Goal: Task Accomplishment & Management: Manage account settings

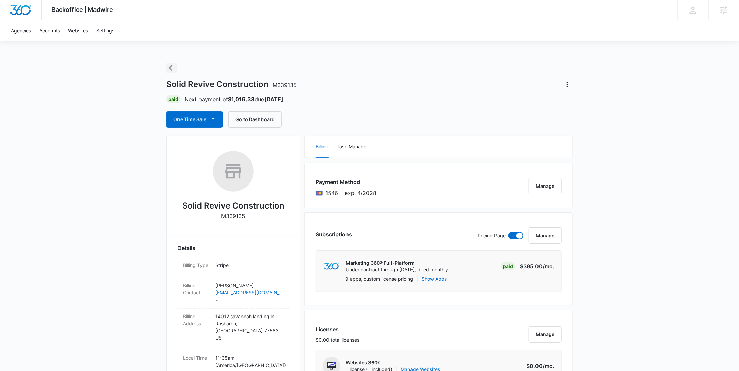
drag, startPoint x: 171, startPoint y: 64, endPoint x: 196, endPoint y: 70, distance: 25.5
click at [171, 64] on icon "Back" at bounding box center [172, 68] width 8 height 8
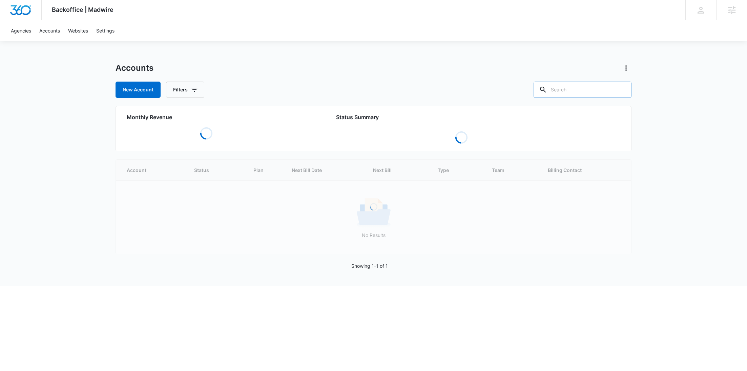
click at [589, 92] on input "text" at bounding box center [583, 90] width 98 height 16
paste input "M319060"
type input "M319060"
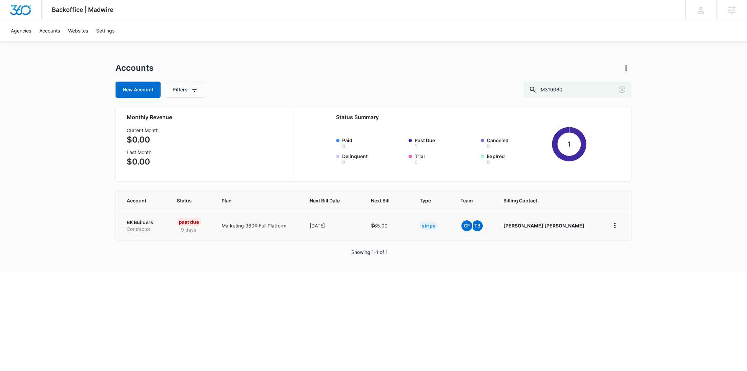
click at [145, 222] on p "BK Builders" at bounding box center [144, 222] width 34 height 7
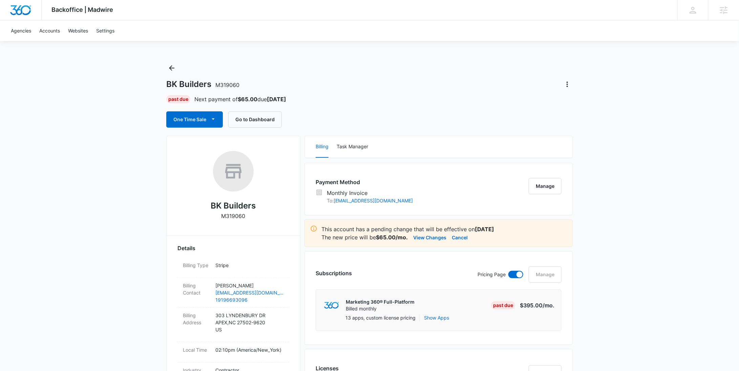
click at [239, 211] on h2 "BK Builders" at bounding box center [233, 206] width 45 height 12
click at [238, 216] on p "M319060" at bounding box center [234, 216] width 24 height 8
copy p "M319060"
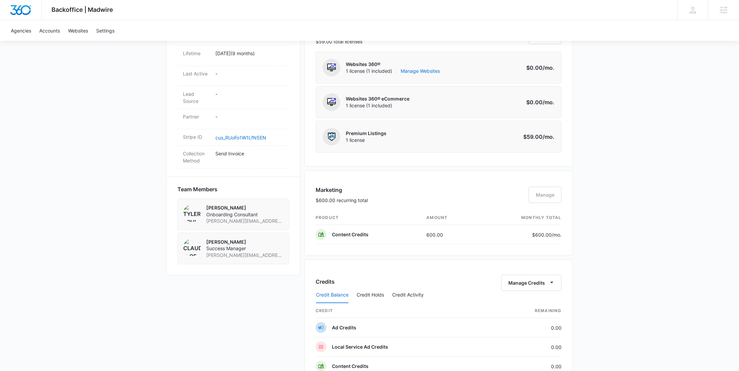
scroll to position [153, 0]
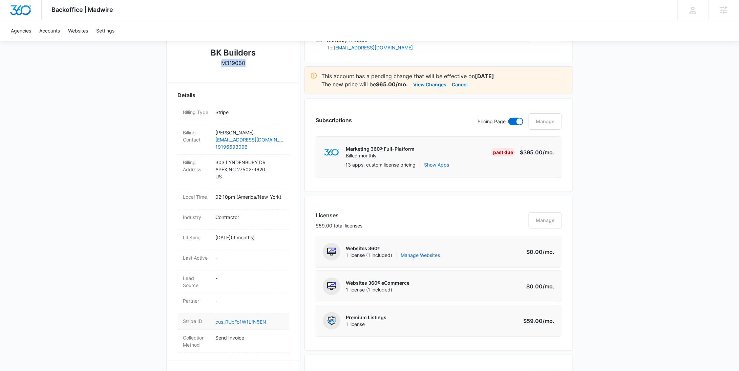
click at [233, 320] on link "cus_RUoFo1W1LfN5EN" at bounding box center [240, 322] width 51 height 6
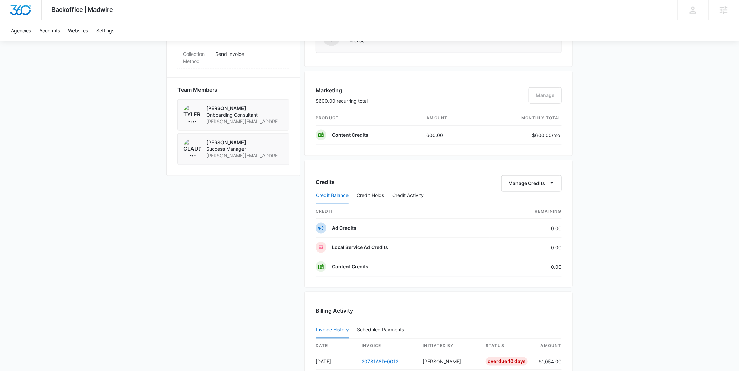
scroll to position [0, 0]
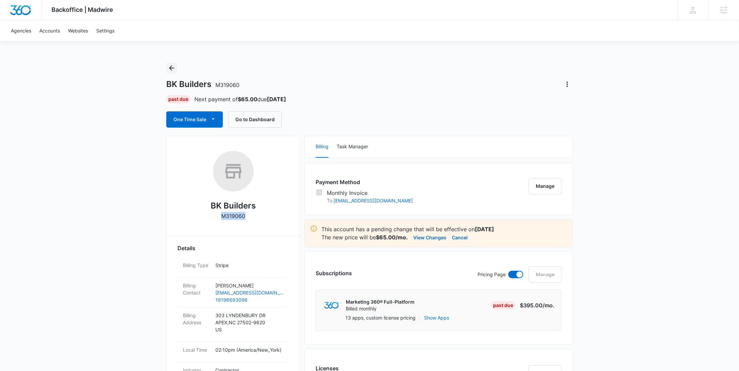
click at [173, 65] on icon "Back" at bounding box center [172, 68] width 8 height 8
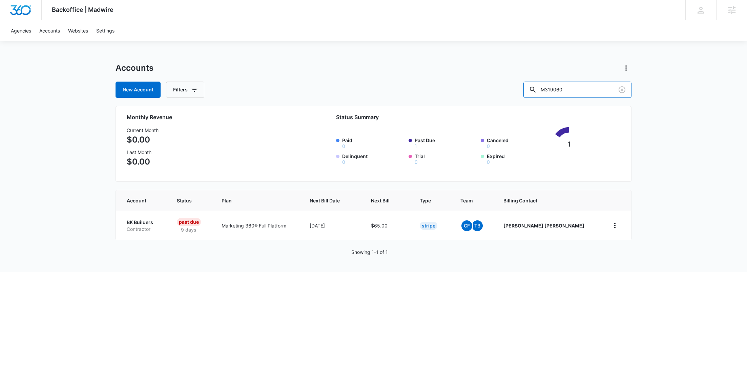
drag, startPoint x: 592, startPoint y: 88, endPoint x: 536, endPoint y: 82, distance: 56.9
click at [540, 83] on div "New Account Filters M319060" at bounding box center [374, 90] width 516 height 16
paste input "11255"
type input "M11255"
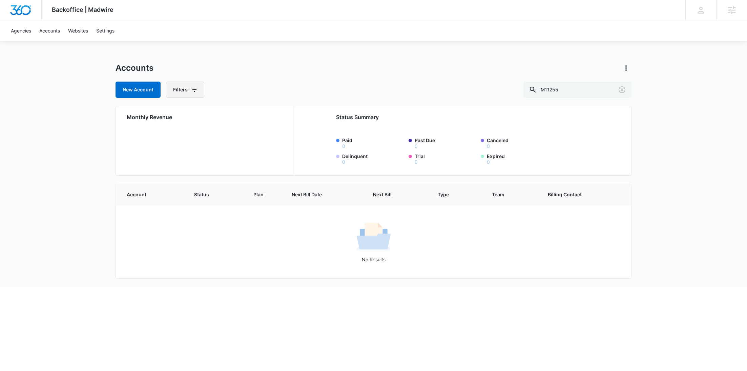
click at [190, 91] on icon "button" at bounding box center [194, 90] width 8 height 8
click at [252, 111] on div "Agency Billing Status Billing Type Plan Assigned Employees" at bounding box center [213, 150] width 94 height 98
click at [244, 114] on icon "Show Agency filters" at bounding box center [247, 114] width 8 height 8
click at [215, 137] on label "Search All Agencies" at bounding box center [213, 136] width 78 height 7
click at [174, 137] on input "Search All Agencies" at bounding box center [174, 137] width 0 height 0
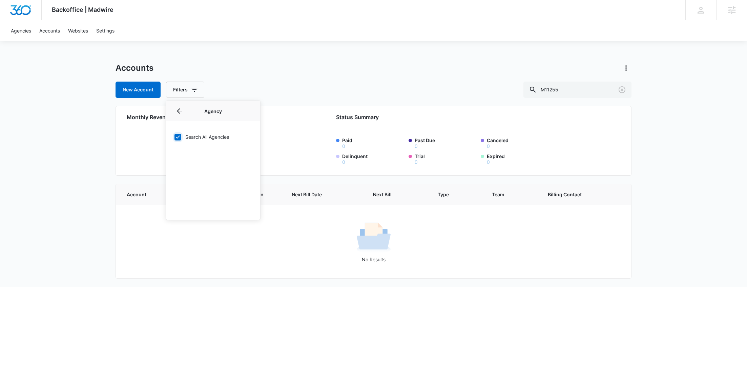
checkbox input "true"
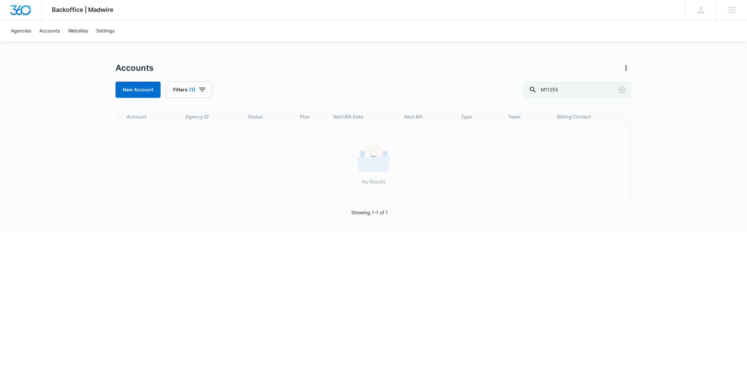
click at [336, 44] on div "Backoffice | Madwire Apps Settings RY Rochelle Young rochelle.young@madwire.com…" at bounding box center [373, 116] width 747 height 232
click at [623, 72] on button "Actions" at bounding box center [626, 68] width 11 height 11
click at [631, 88] on link "View Archived Accounts" at bounding box center [656, 87] width 54 height 6
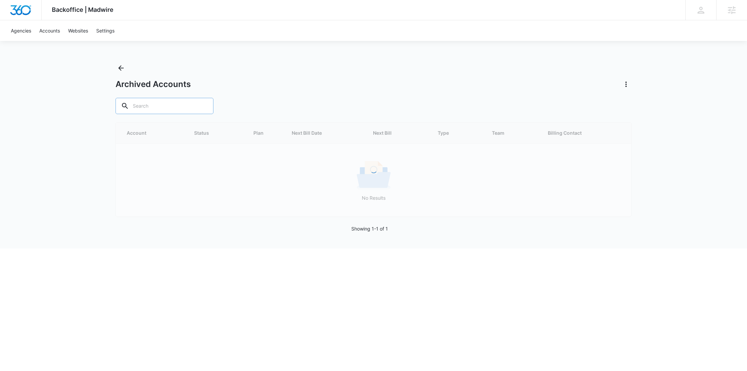
click at [164, 110] on input "text" at bounding box center [165, 106] width 98 height 16
paste input "M11255"
type input "M11255"
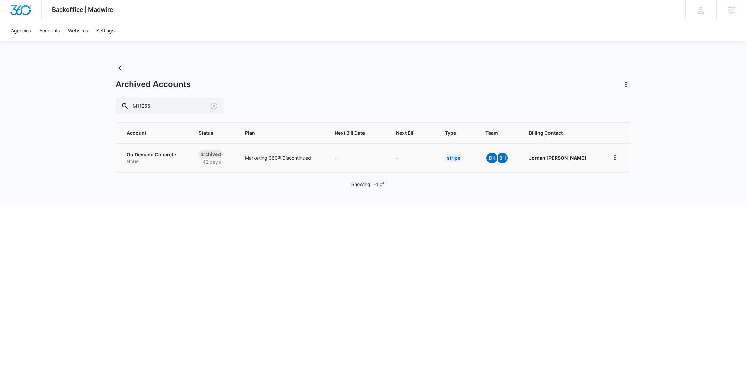
click at [147, 156] on p "On Demand Concrete" at bounding box center [155, 154] width 56 height 7
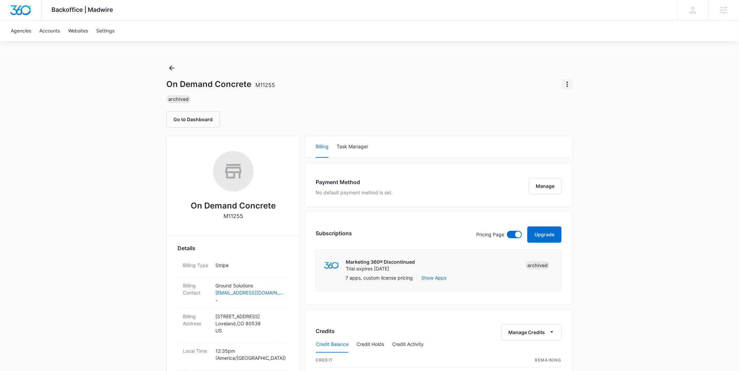
click at [572, 85] on button "Actions" at bounding box center [567, 84] width 11 height 11
click at [580, 112] on div "Update Status" at bounding box center [586, 113] width 33 height 5
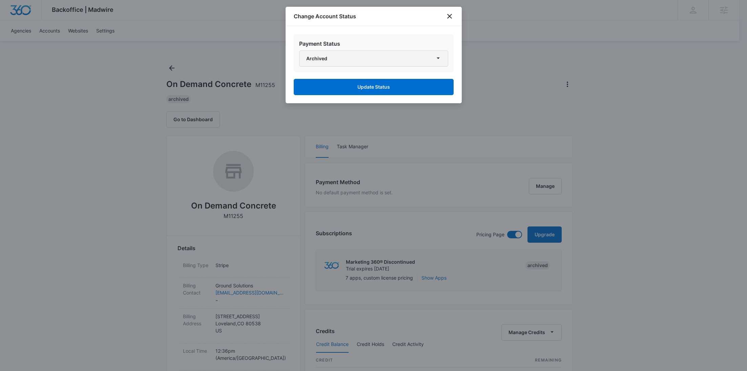
click at [380, 56] on button "Archived" at bounding box center [373, 58] width 149 height 16
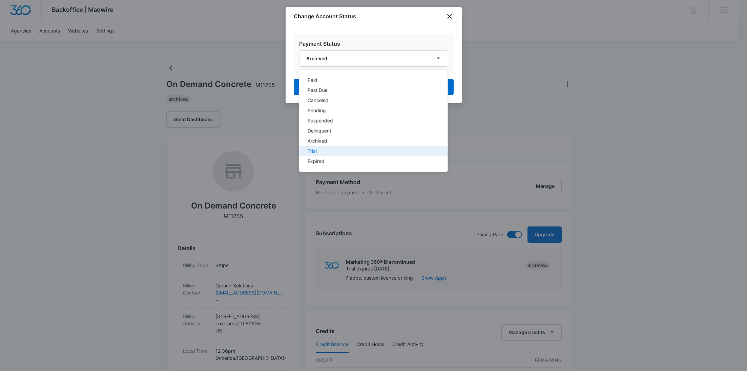
click at [337, 149] on div "Trial" at bounding box center [369, 151] width 124 height 5
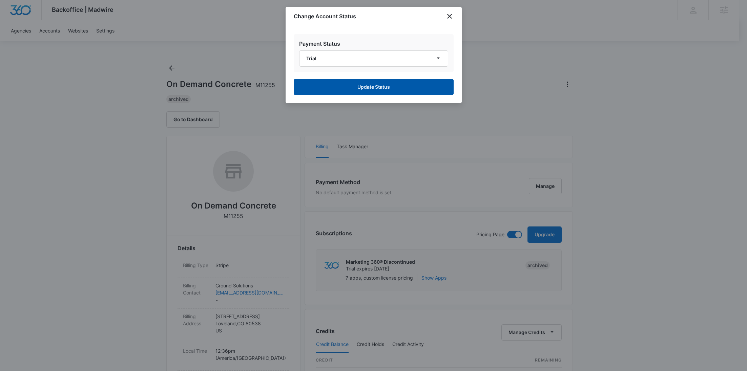
click at [361, 87] on button "Update Status" at bounding box center [374, 87] width 160 height 16
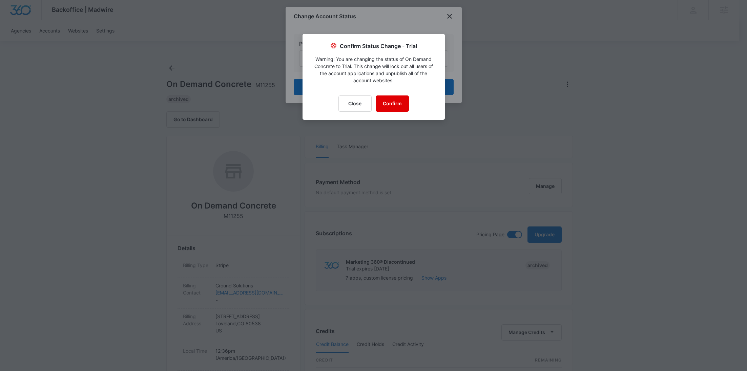
click at [385, 103] on button "Confirm" at bounding box center [392, 104] width 33 height 16
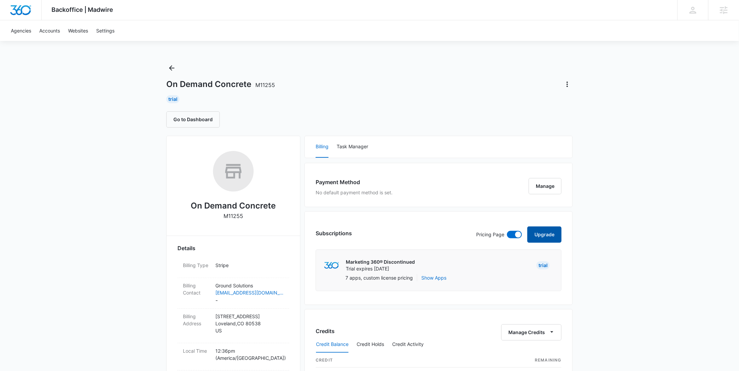
click at [543, 236] on button "Upgrade" at bounding box center [544, 235] width 34 height 16
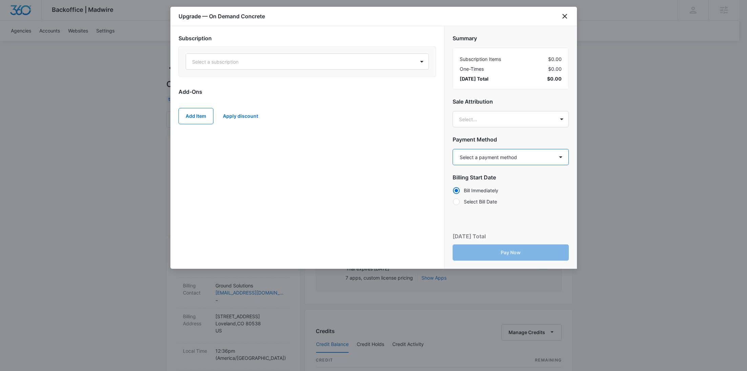
click at [500, 160] on select "Select a payment method Visa ending in 1447 Visa ending in 0676 New payment met…" at bounding box center [511, 157] width 116 height 16
click at [567, 17] on icon "close" at bounding box center [565, 16] width 8 height 8
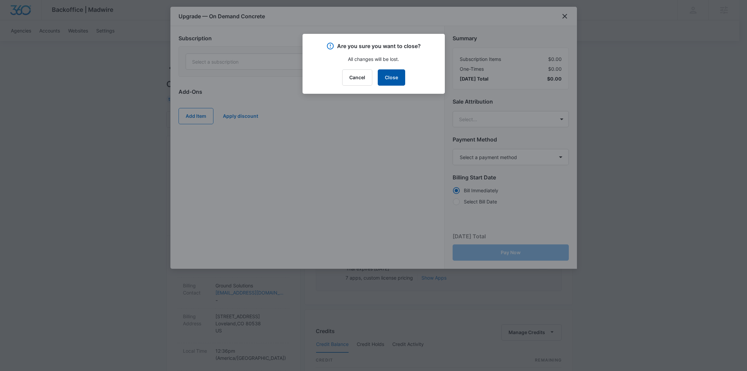
click at [395, 74] on button "Close" at bounding box center [391, 77] width 27 height 16
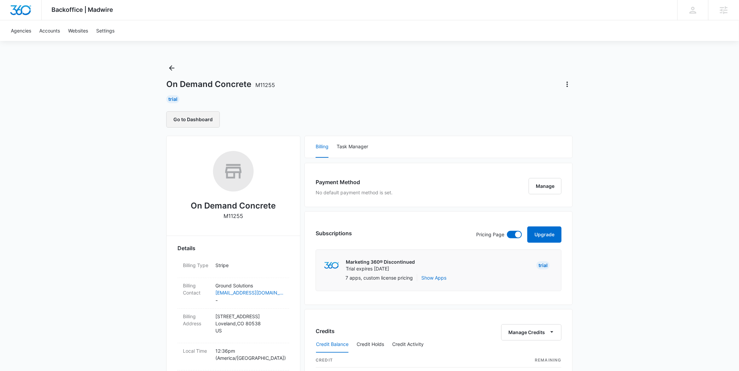
click at [205, 117] on button "Go to Dashboard" at bounding box center [193, 119] width 54 height 16
click at [556, 230] on button "Upgrade" at bounding box center [544, 235] width 34 height 16
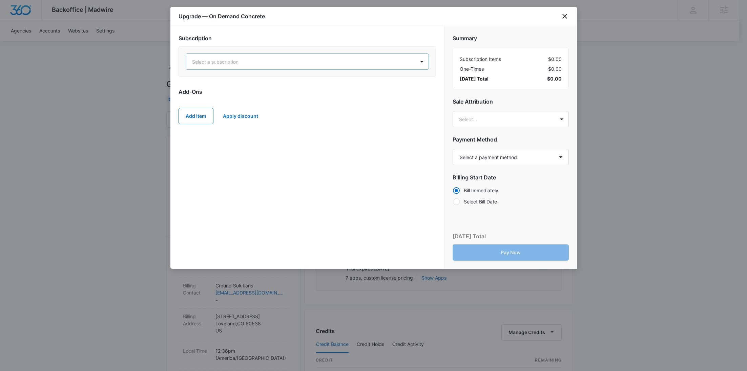
click at [256, 66] on div "Select a subscription" at bounding box center [300, 61] width 229 height 15
click at [563, 17] on icon "close" at bounding box center [565, 16] width 8 height 8
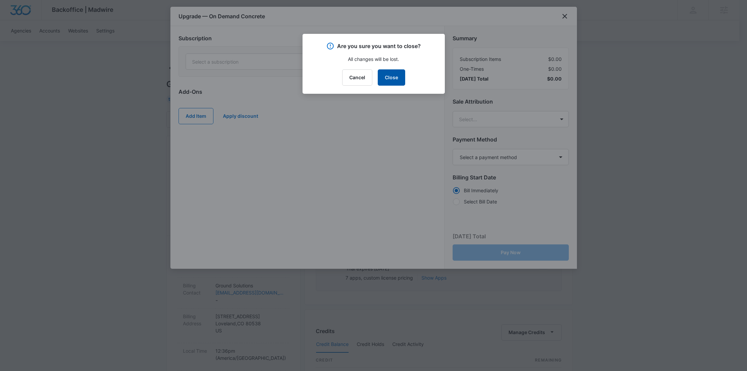
click at [388, 81] on button "Close" at bounding box center [391, 77] width 27 height 16
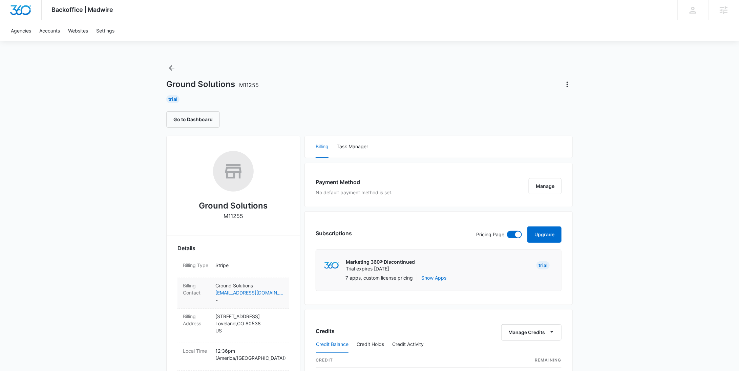
click at [241, 282] on p "Ground Solutions" at bounding box center [249, 285] width 68 height 7
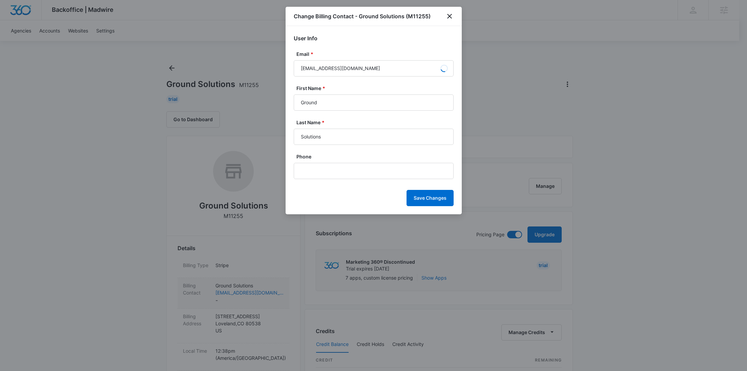
type input "Jordan"
type input "Kamps"
click at [450, 18] on icon "close" at bounding box center [449, 16] width 8 height 8
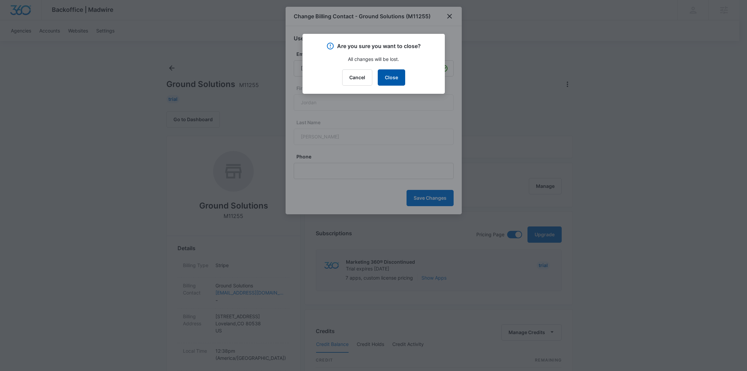
click at [399, 78] on button "Close" at bounding box center [391, 77] width 27 height 16
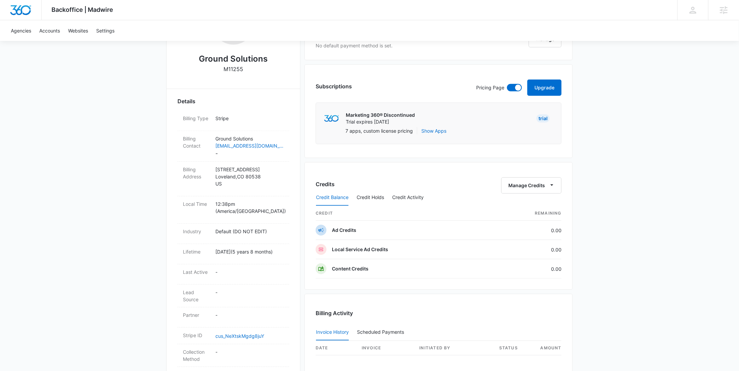
scroll to position [209, 0]
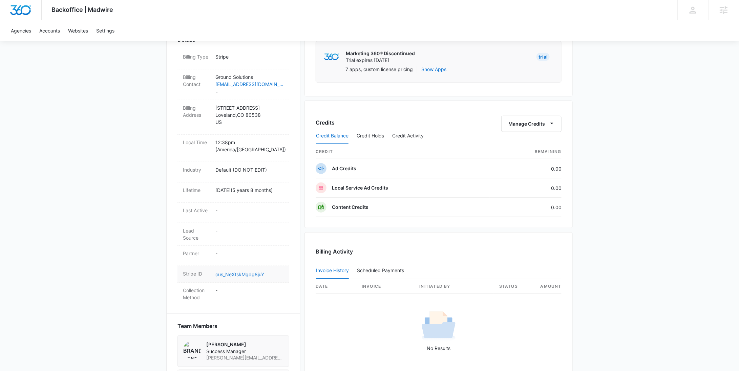
click at [243, 272] on link "cus_NeXtskMgdg8juY" at bounding box center [239, 275] width 49 height 6
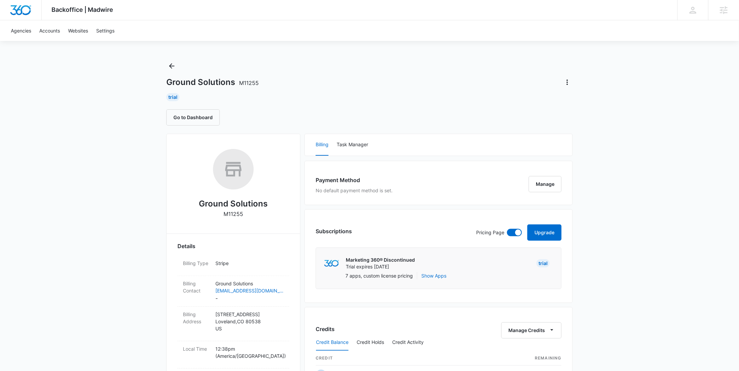
scroll to position [0, 0]
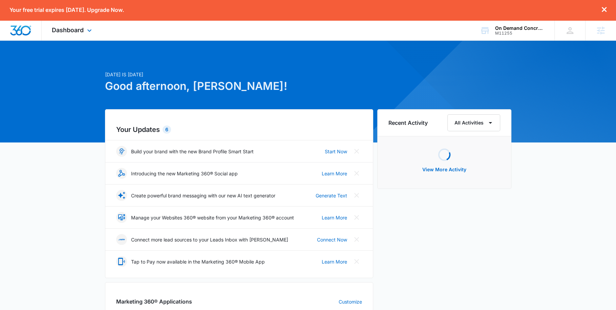
click at [67, 35] on div "Dashboard Apps Reputation Websites Forms CRM Email Social Shop Payments Content…" at bounding box center [73, 30] width 62 height 20
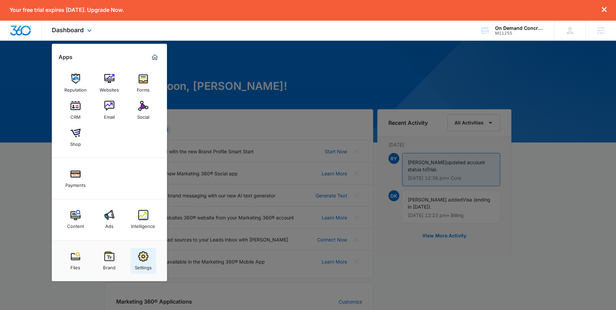
click at [144, 252] on img at bounding box center [143, 256] width 10 height 10
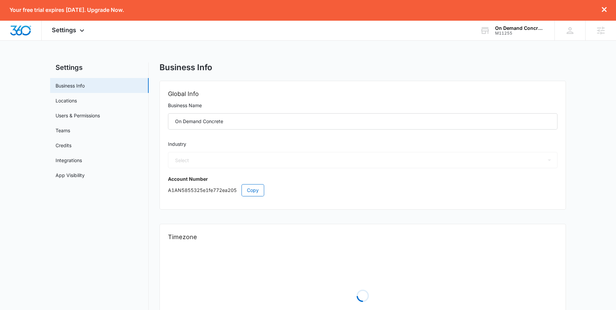
select select "33"
select select "US"
select select "America/Denver"
drag, startPoint x: 231, startPoint y: 125, endPoint x: 161, endPoint y: 117, distance: 70.6
click at [161, 117] on div "Global Info Business Name On Demand Concrete Industry Select Accounting / CPA A…" at bounding box center [363, 145] width 406 height 128
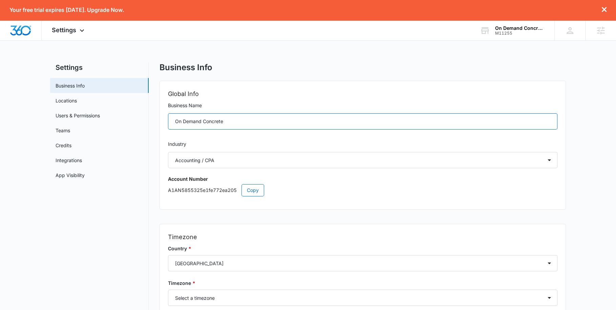
paste input "Ground Solutions"
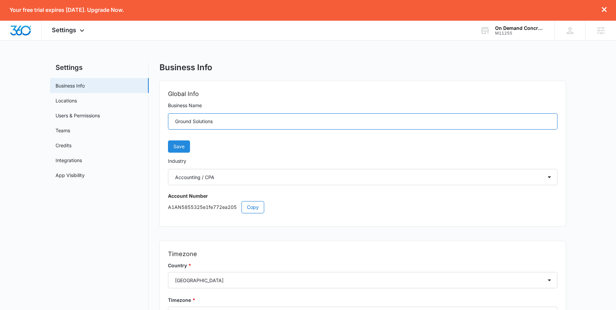
type input "Ground Solutions"
click at [183, 145] on span "Save" at bounding box center [178, 146] width 11 height 7
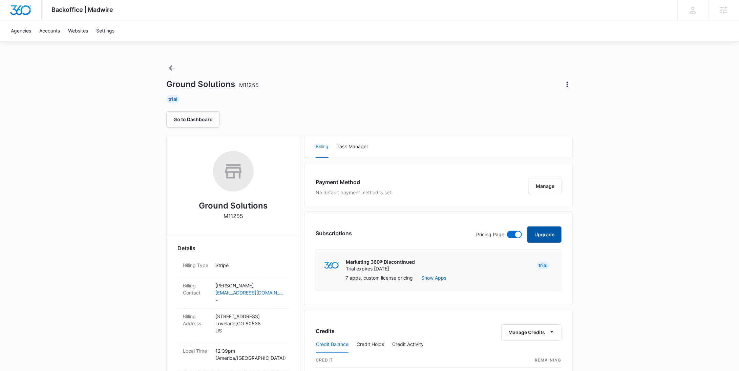
click at [538, 231] on button "Upgrade" at bounding box center [544, 235] width 34 height 16
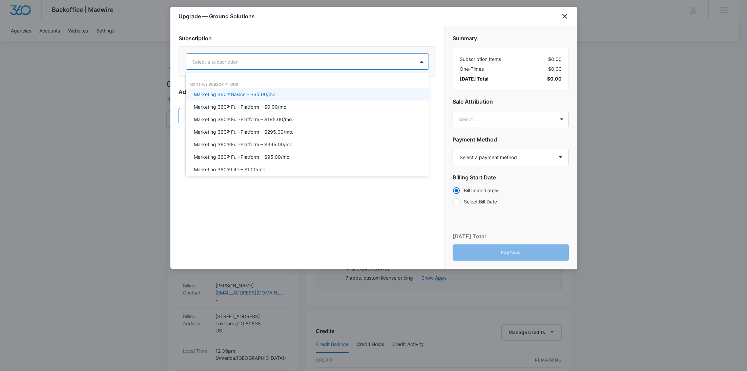
click at [246, 60] on div at bounding box center [299, 62] width 214 height 8
type input "0"
type input "$0"
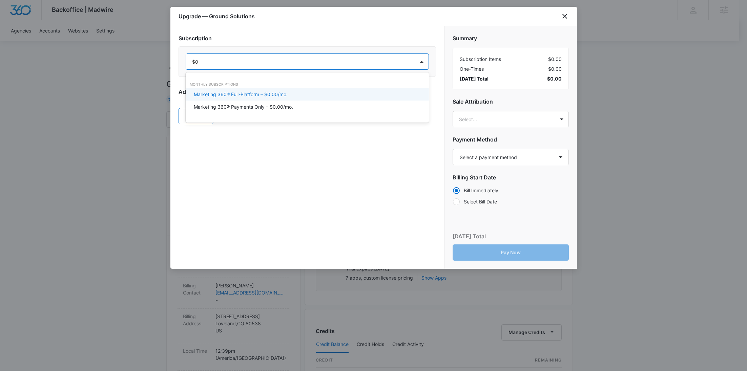
click at [281, 97] on p "Marketing 360® Full-Platform – $0.00/mo." at bounding box center [241, 94] width 94 height 7
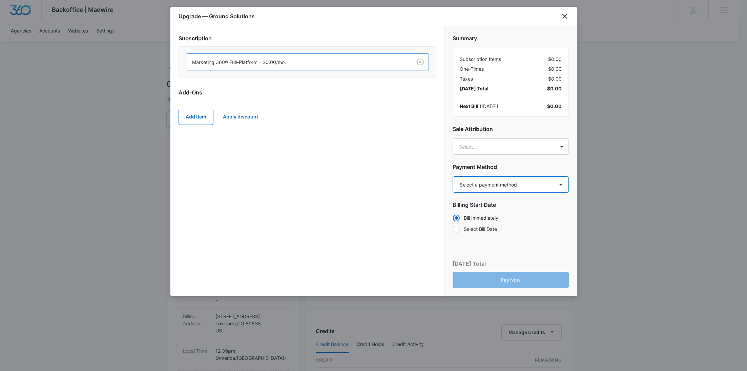
click at [483, 188] on select "Select a payment method Visa ending in 1447 Visa ending in 0676 New payment met…" at bounding box center [511, 184] width 116 height 16
select select "MANUAL_INVOICE"
click at [453, 176] on select "Select a payment method Visa ending in 1447 Visa ending in 0676 New payment met…" at bounding box center [511, 184] width 116 height 16
click at [523, 281] on button "Pay Now" at bounding box center [511, 280] width 116 height 16
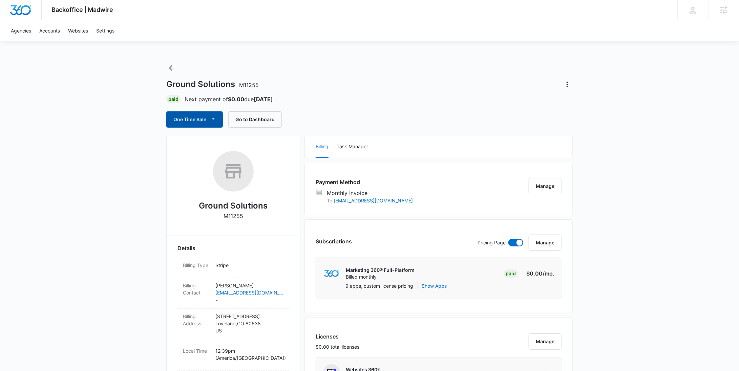
click at [195, 115] on button "One Time Sale" at bounding box center [194, 119] width 57 height 16
click at [206, 142] on div "Run One-Time Payment" at bounding box center [214, 142] width 78 height 7
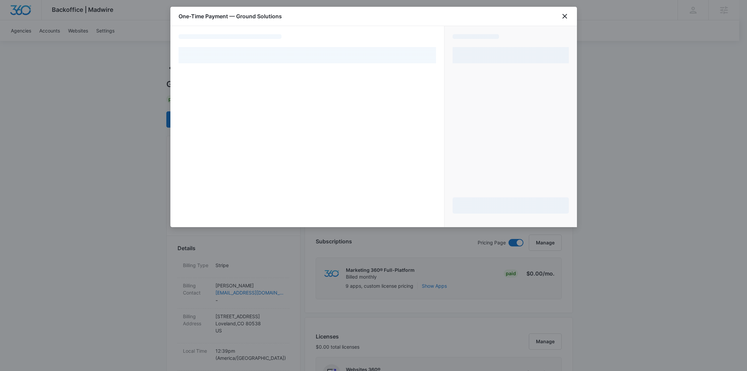
select select "MANUAL_INVOICE"
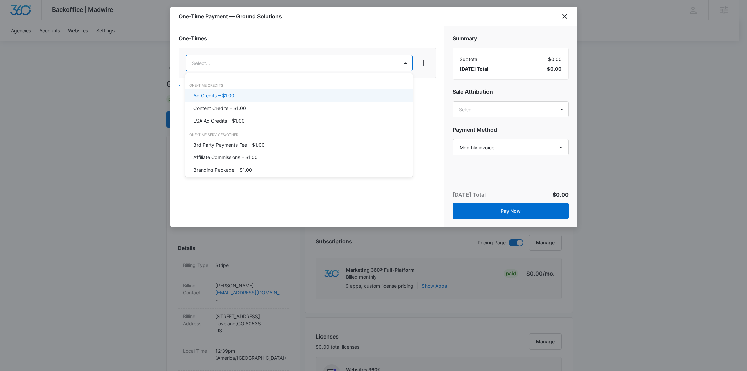
type input "bra"
click at [230, 93] on p "Branding Package – $1.00" at bounding box center [222, 95] width 59 height 7
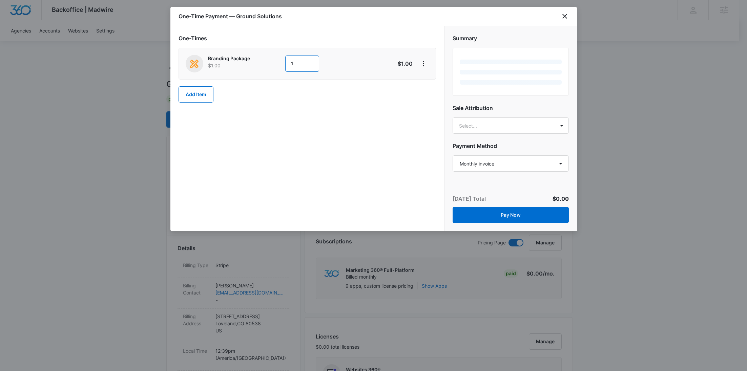
drag, startPoint x: 298, startPoint y: 66, endPoint x: 263, endPoint y: 64, distance: 35.3
click at [263, 64] on div "Branding Package $1.00 1" at bounding box center [283, 64] width 195 height 18
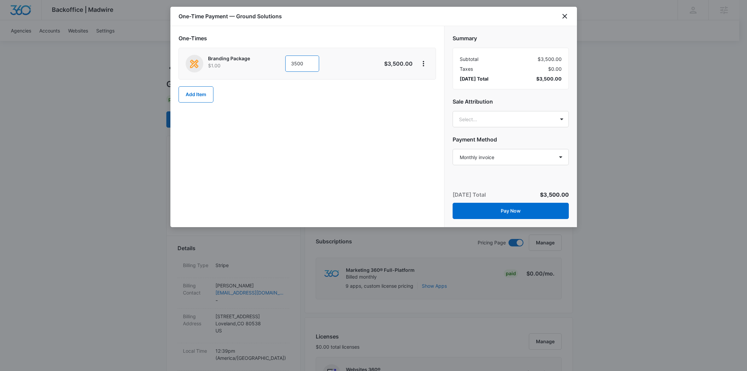
type input "3500"
paste input "Korecki"
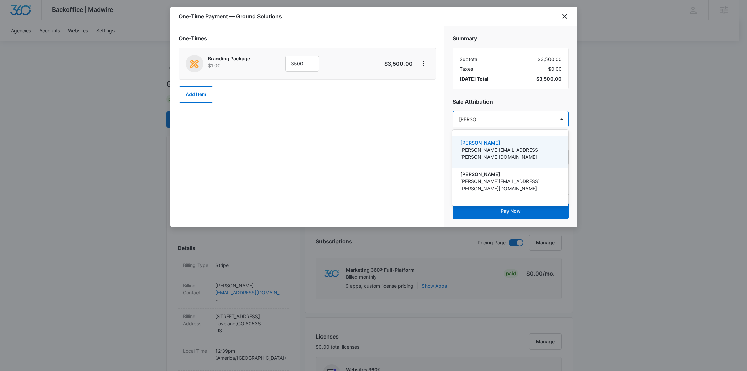
type input "Korecki"
click at [485, 154] on div "David Korecki david.korecki@madwire.com" at bounding box center [509, 152] width 99 height 26
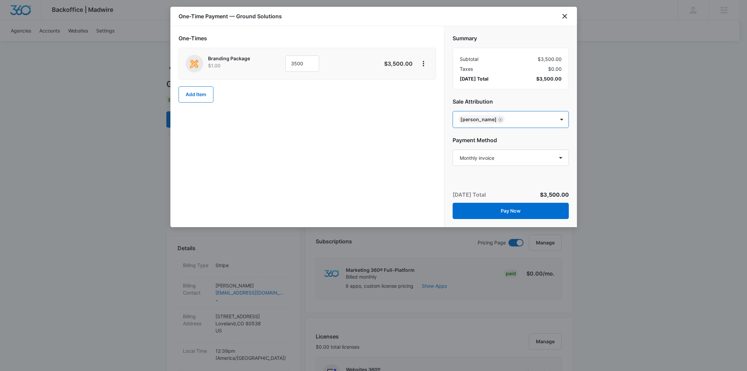
paste input "Henson"
type input "Henson"
click at [509, 146] on p "[PERSON_NAME]" at bounding box center [509, 143] width 99 height 7
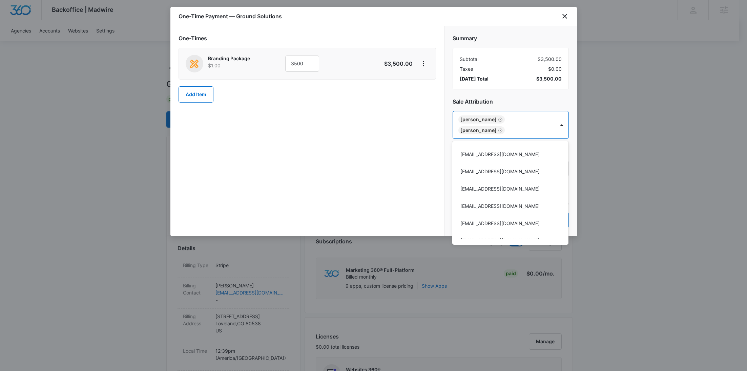
click at [387, 146] on div at bounding box center [373, 185] width 747 height 371
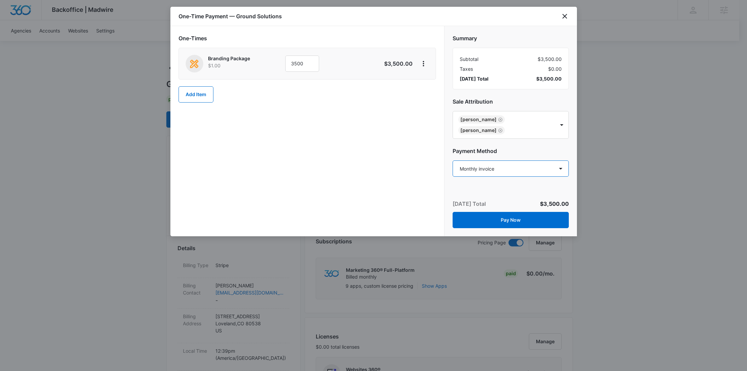
click at [479, 167] on select "Select a payment method Visa ending in 1447 Visa ending in 0676 New payment met…" at bounding box center [511, 169] width 116 height 16
select select "pm_1SFJ4CA4n8RTgNjUJQAvdGgy"
click at [453, 161] on select "Select a payment method Visa ending in 1447 Visa ending in 0676 New payment met…" at bounding box center [511, 169] width 116 height 16
click at [530, 220] on button "Pay Now" at bounding box center [511, 220] width 116 height 16
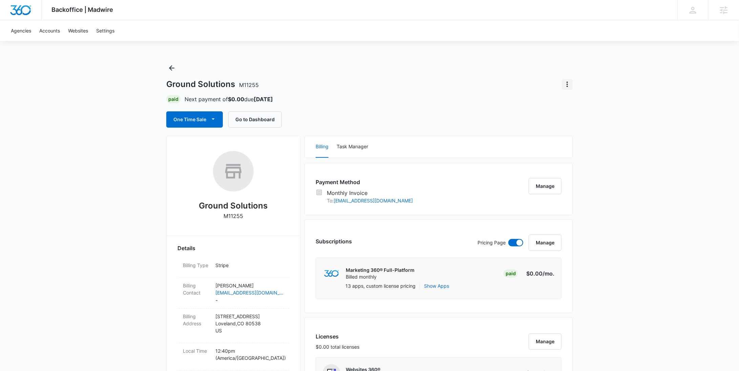
click at [566, 82] on icon "Actions" at bounding box center [567, 84] width 8 height 8
click at [581, 122] on div "Close Account" at bounding box center [586, 123] width 33 height 5
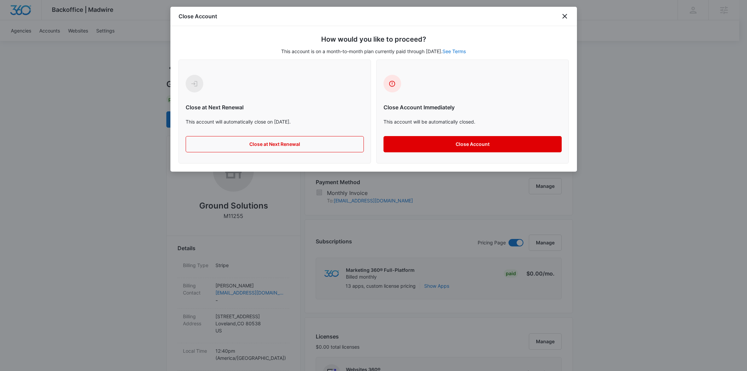
click at [443, 142] on button "Close Account" at bounding box center [472, 144] width 178 height 16
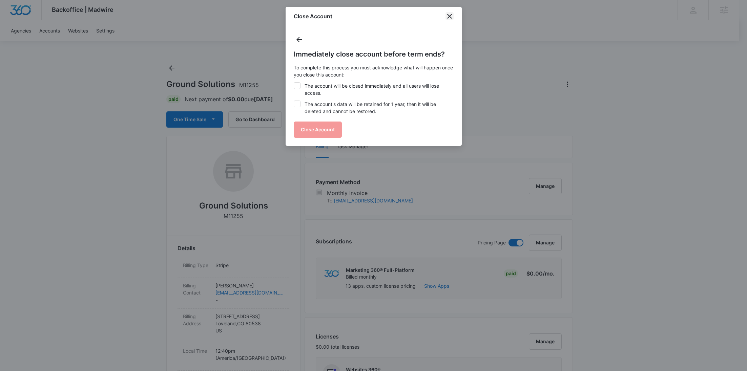
click at [450, 16] on icon "close" at bounding box center [449, 16] width 5 height 5
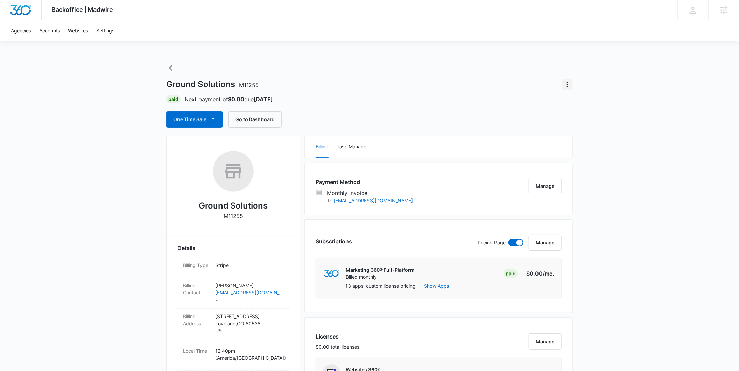
click at [566, 87] on icon "Actions" at bounding box center [567, 84] width 8 height 8
click at [581, 122] on div "Close Account" at bounding box center [586, 123] width 33 height 5
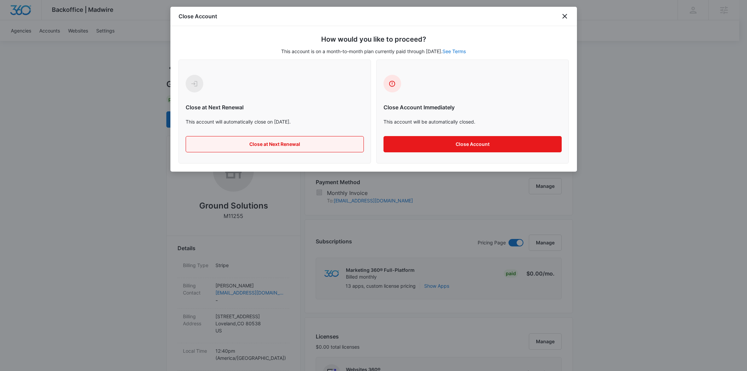
click at [293, 140] on button "Close at Next Renewal" at bounding box center [275, 144] width 178 height 16
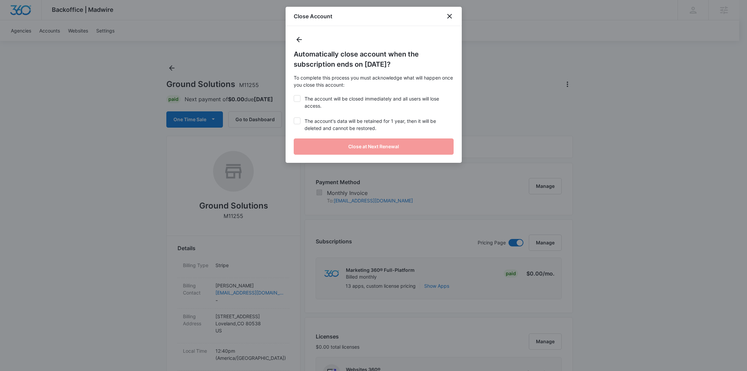
click at [316, 106] on label "The account will be closed immediately and all users will lose access." at bounding box center [374, 102] width 160 height 14
click at [294, 96] on input "The account will be closed immediately and all users will lose access." at bounding box center [294, 95] width 0 height 0
checkbox input "true"
click at [321, 124] on label "The account's data will be retained for 1 year, then it will be deleted and can…" at bounding box center [374, 125] width 160 height 14
click at [294, 118] on input "The account's data will be retained for 1 year, then it will be deleted and can…" at bounding box center [294, 118] width 0 height 0
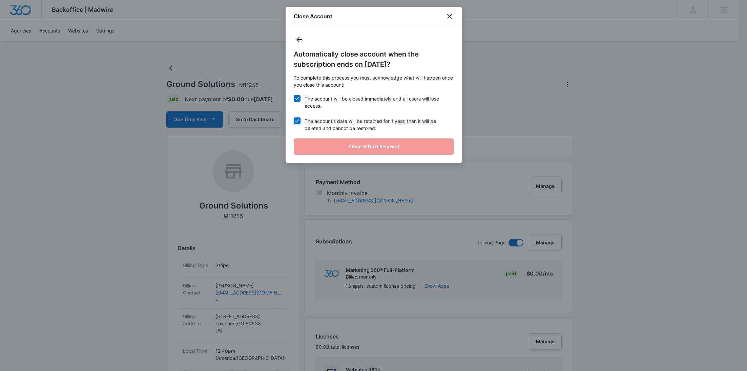
checkbox input "true"
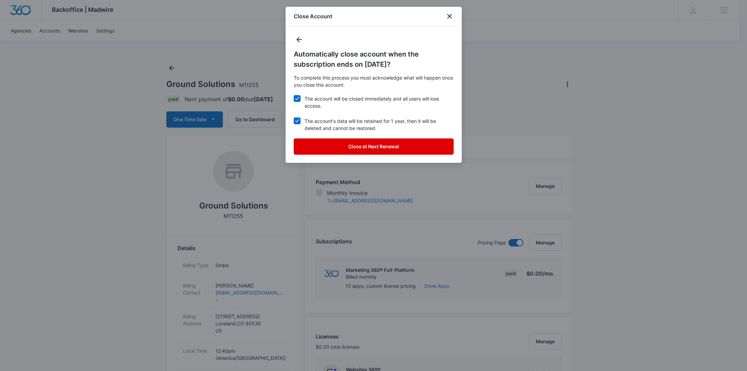
click at [333, 146] on button "Close at Next Renewal" at bounding box center [374, 147] width 160 height 16
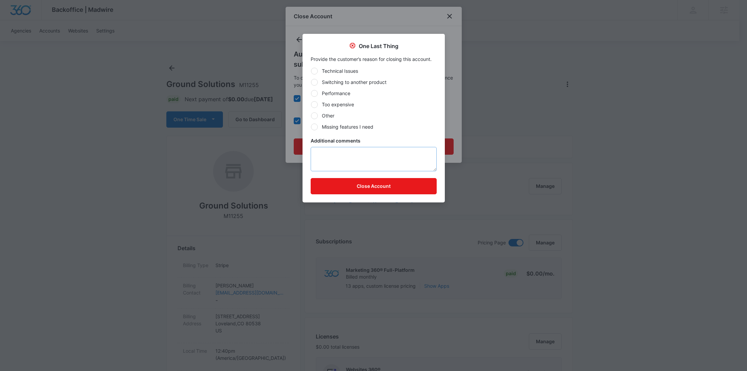
drag, startPoint x: 327, startPoint y: 115, endPoint x: 332, endPoint y: 150, distance: 35.6
click at [327, 114] on label "Other" at bounding box center [374, 115] width 126 height 7
click at [311, 116] on input "Other" at bounding box center [311, 116] width 0 height 0
radio input "true"
click at [333, 167] on textarea "Additional comments" at bounding box center [374, 159] width 126 height 24
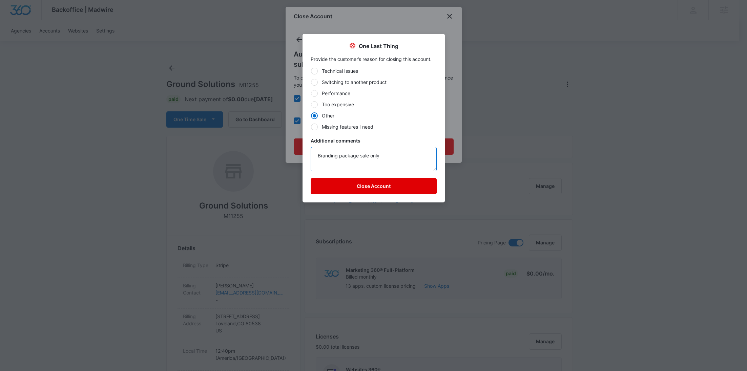
type textarea "Branding package sale only"
click at [343, 187] on button "Close Account" at bounding box center [374, 186] width 126 height 16
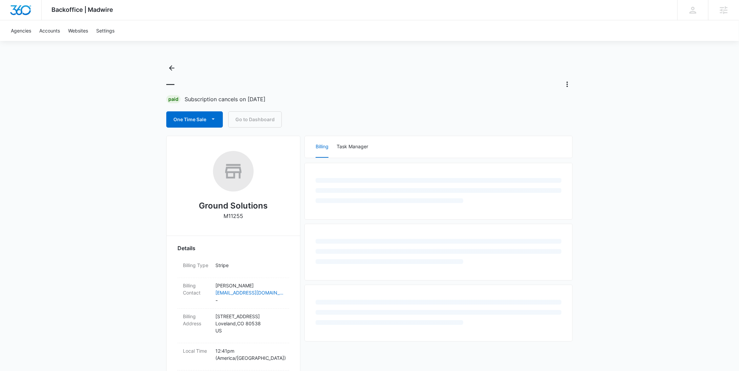
scroll to position [218, 0]
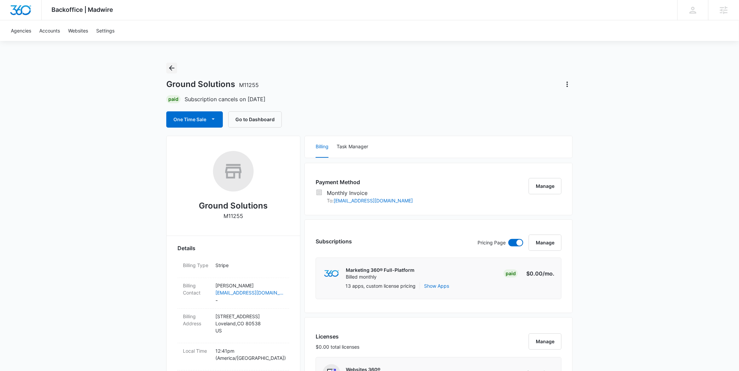
click at [174, 67] on icon "Back" at bounding box center [172, 68] width 8 height 8
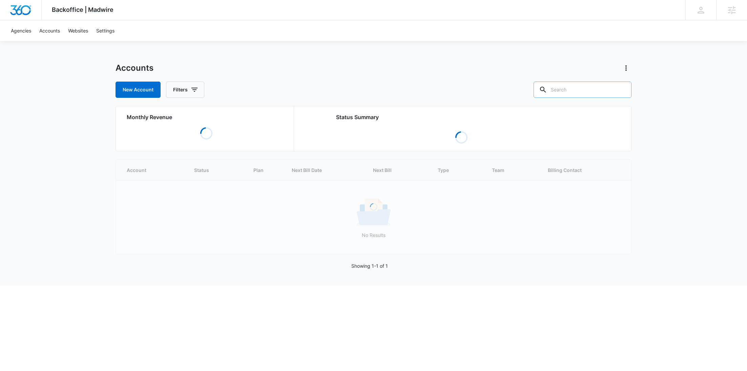
click at [589, 91] on input "text" at bounding box center [583, 90] width 98 height 16
paste input "M48222"
type input "M48222"
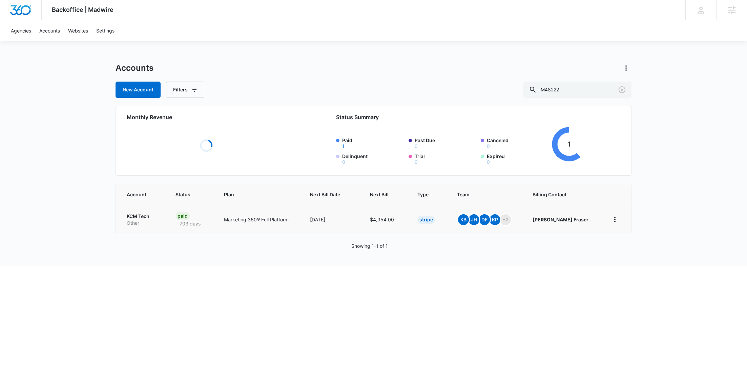
click at [140, 218] on p "KCM Tech" at bounding box center [143, 216] width 33 height 7
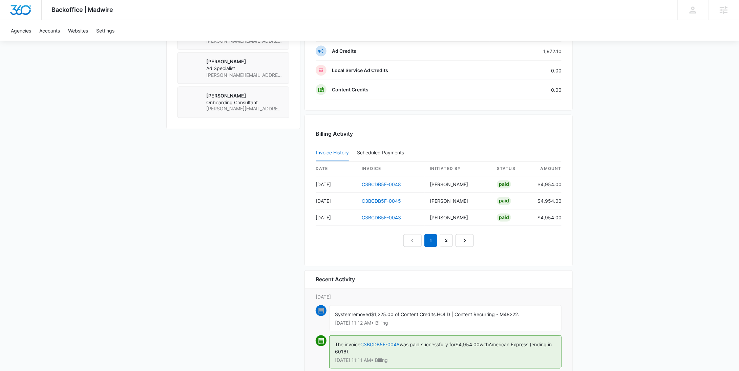
scroll to position [538, 0]
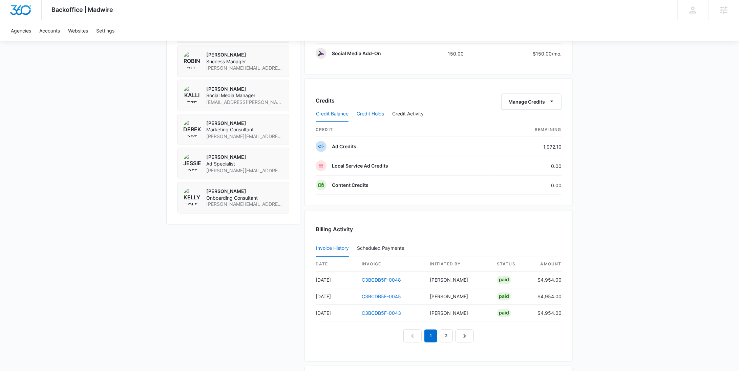
click at [376, 113] on button "Credit Holds" at bounding box center [370, 114] width 27 height 16
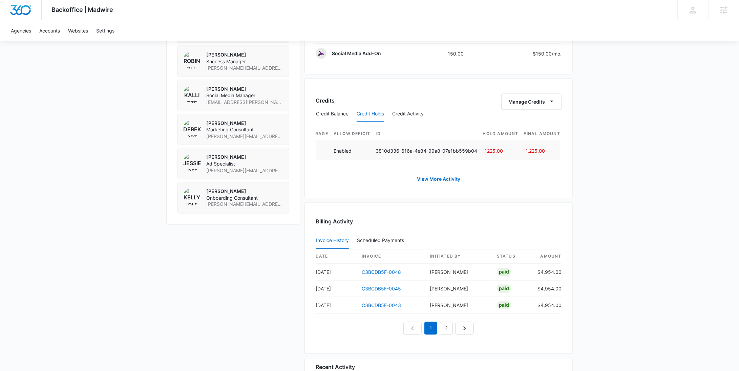
scroll to position [0, 0]
click at [322, 109] on button "Credit Balance" at bounding box center [332, 114] width 33 height 16
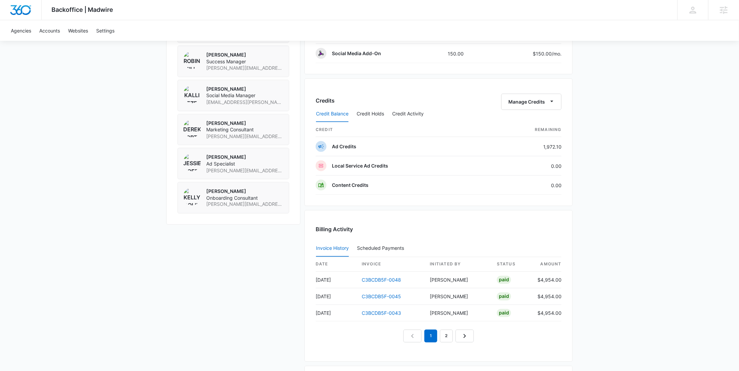
click at [425, 110] on div "Credit Balance Credit Holds Credit Activity" at bounding box center [439, 114] width 246 height 17
click at [415, 111] on button "Credit Activity" at bounding box center [408, 114] width 32 height 16
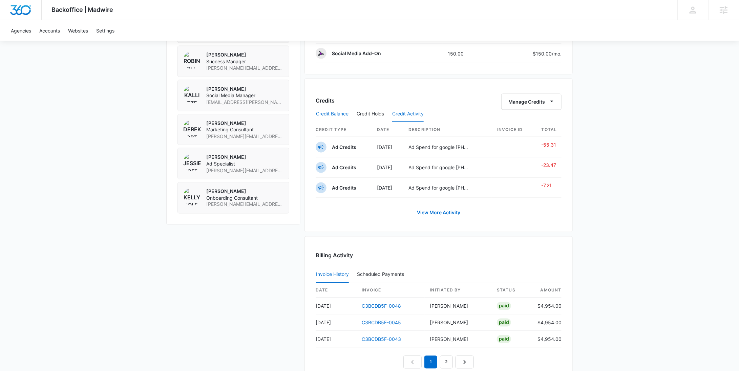
click at [340, 106] on button "Credit Balance" at bounding box center [332, 114] width 33 height 16
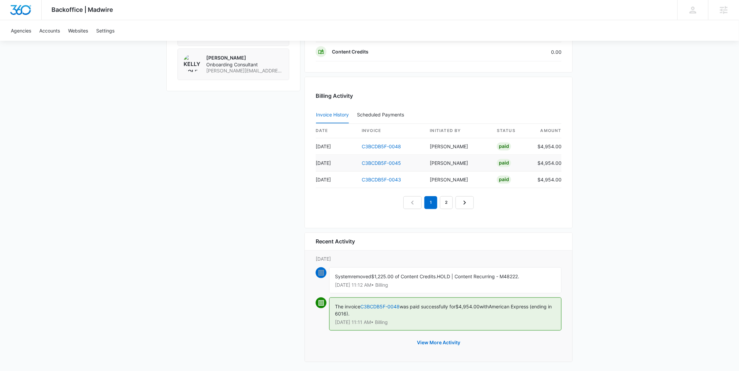
scroll to position [517, 0]
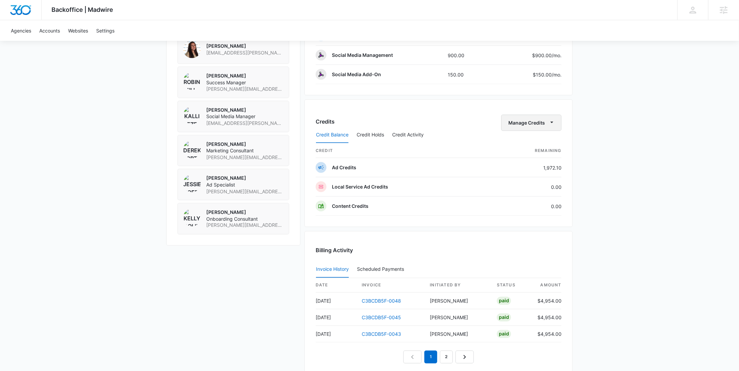
click at [541, 118] on button "Manage Credits" at bounding box center [531, 123] width 60 height 16
click at [535, 150] on div "Withdraw Credits" at bounding box center [541, 152] width 63 height 5
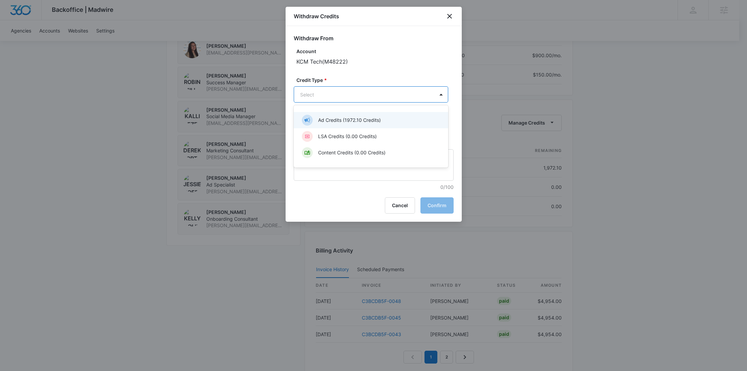
click at [321, 98] on body "Backoffice | Madwire Apps Settings [PERSON_NAME] Young [EMAIL_ADDRESS][PERSON_N…" at bounding box center [373, 6] width 747 height 1046
click at [322, 121] on p "Ad Credits (1972.10 Credits)" at bounding box center [349, 120] width 63 height 7
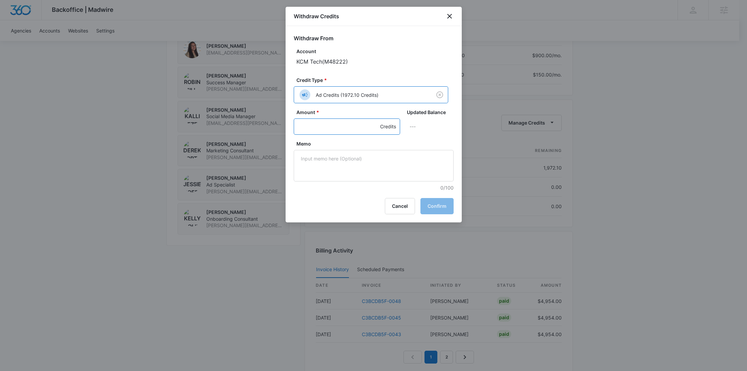
click at [310, 123] on input "Amount *" at bounding box center [347, 127] width 106 height 16
type input "500"
click at [385, 158] on textarea "Memo" at bounding box center [374, 166] width 160 height 32
paste textarea "LinkedIn"
type textarea "LinkedIn"
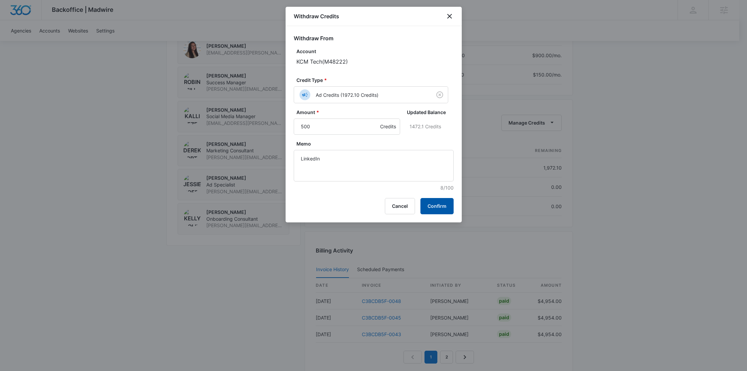
click at [433, 202] on button "Confirm" at bounding box center [436, 206] width 33 height 16
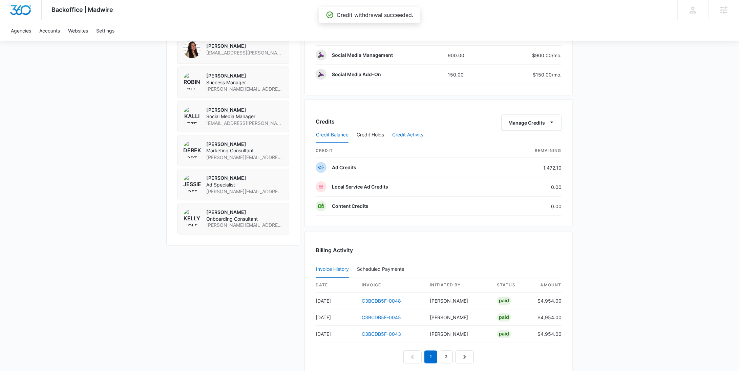
click at [424, 130] on button "Credit Activity" at bounding box center [408, 135] width 32 height 16
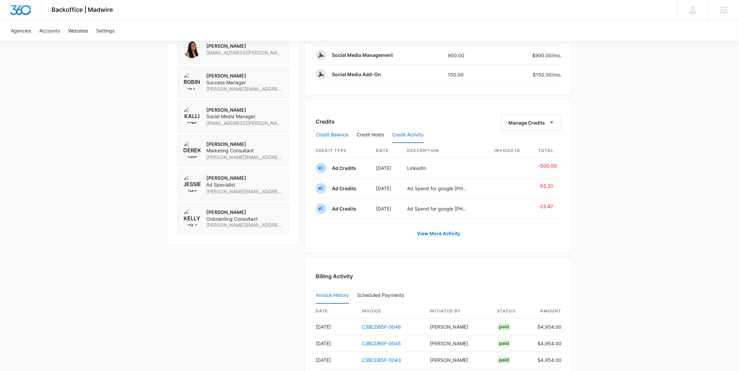
click at [333, 130] on button "Credit Balance" at bounding box center [332, 135] width 33 height 16
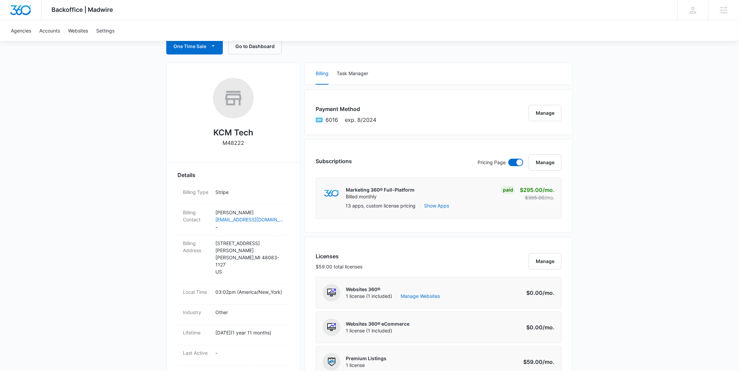
scroll to position [0, 0]
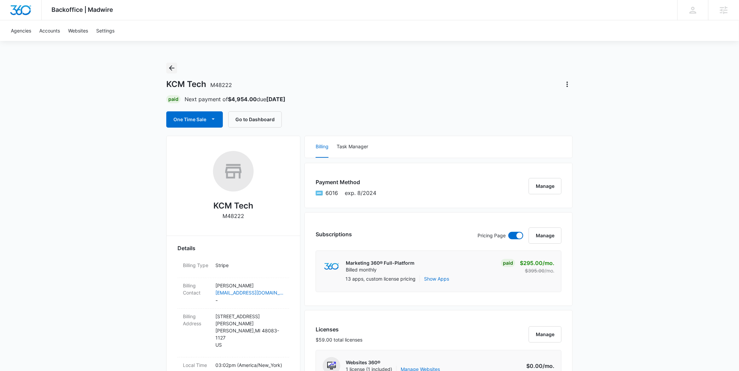
click at [174, 65] on icon "Back" at bounding box center [172, 68] width 8 height 8
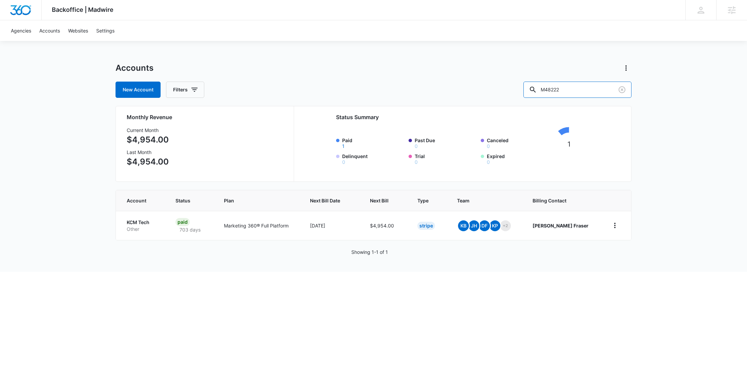
drag, startPoint x: 581, startPoint y: 93, endPoint x: 515, endPoint y: 87, distance: 66.3
click at [520, 91] on div "New Account Filters M48222" at bounding box center [374, 90] width 516 height 16
paste input "338808"
type input "M338808"
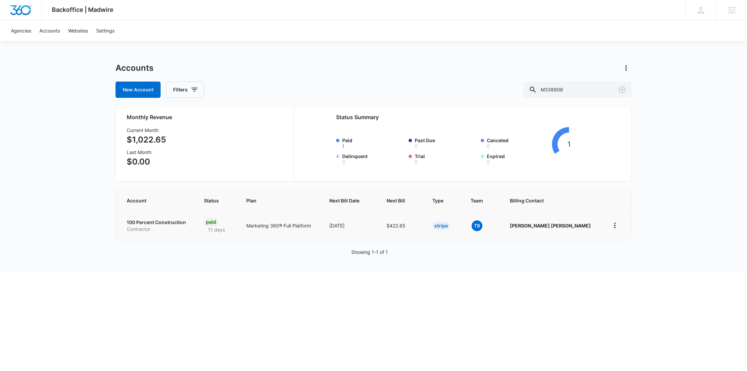
click at [143, 227] on p "Contractor" at bounding box center [157, 229] width 61 height 7
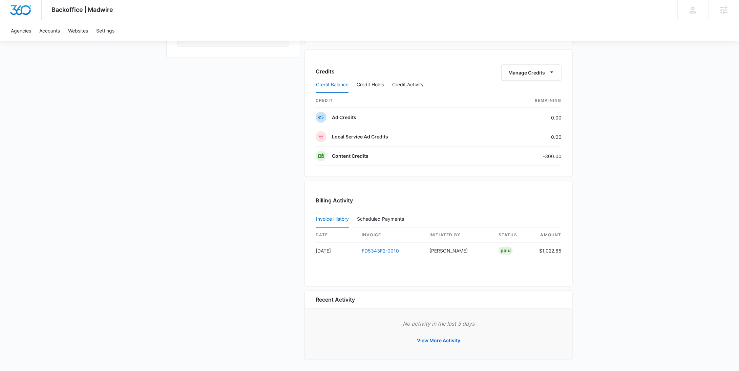
scroll to position [527, 0]
click at [433, 339] on button "View More Activity" at bounding box center [438, 342] width 57 height 16
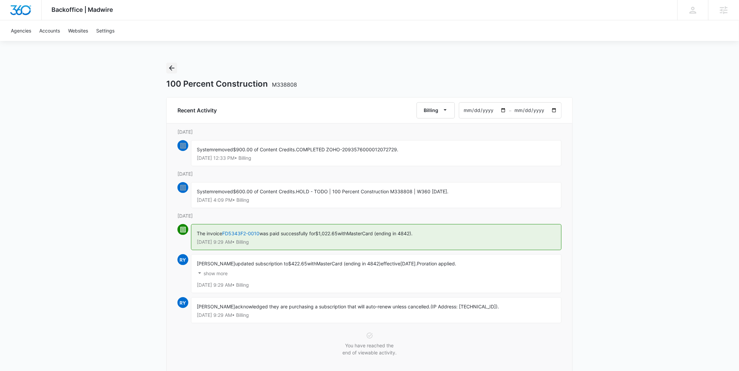
click at [173, 67] on icon "Back" at bounding box center [172, 68] width 8 height 8
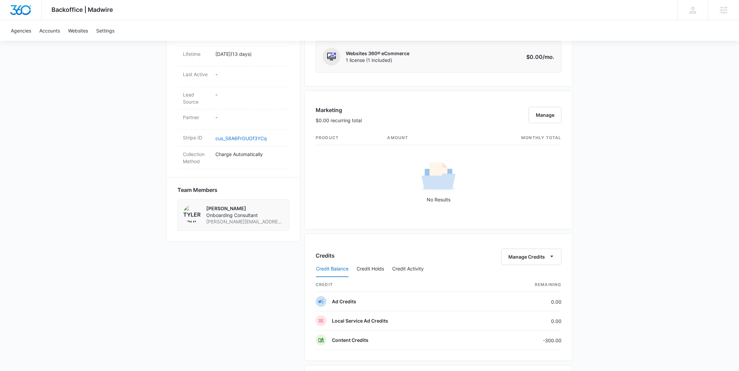
scroll to position [483, 0]
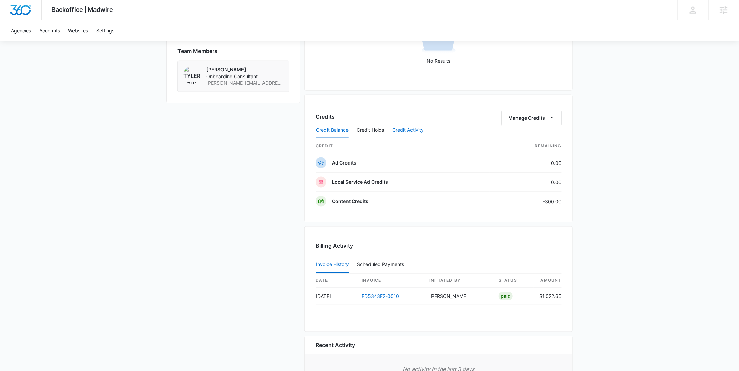
click at [402, 128] on button "Credit Activity" at bounding box center [408, 130] width 32 height 16
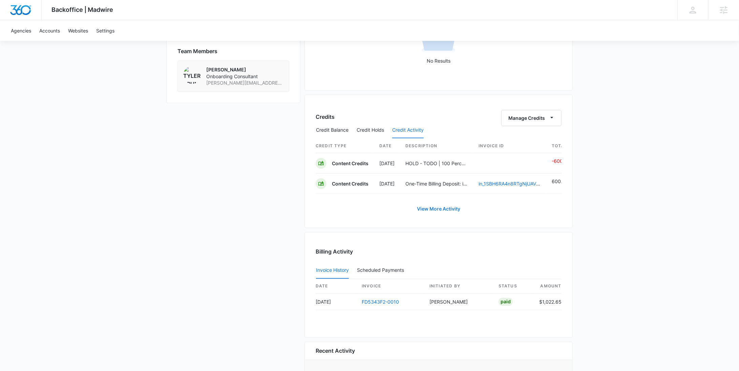
click at [441, 215] on link "View More Activity" at bounding box center [438, 209] width 57 height 16
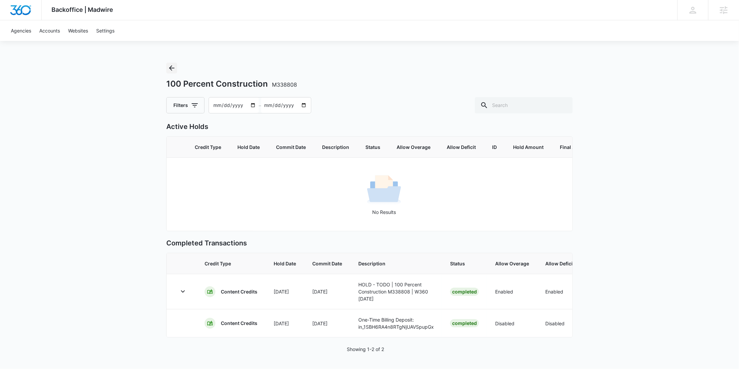
click at [170, 65] on icon "Back" at bounding box center [172, 68] width 8 height 8
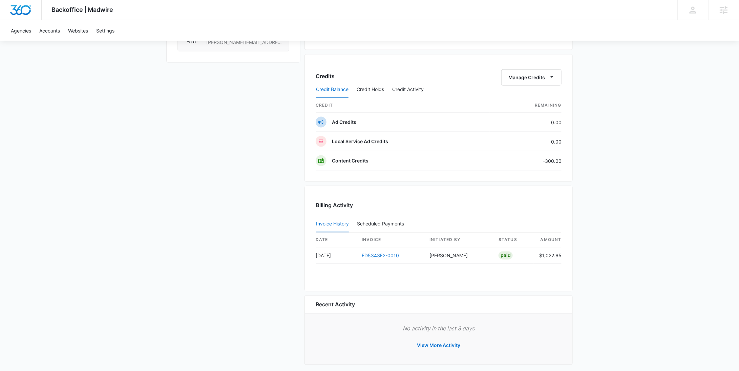
scroll to position [527, 0]
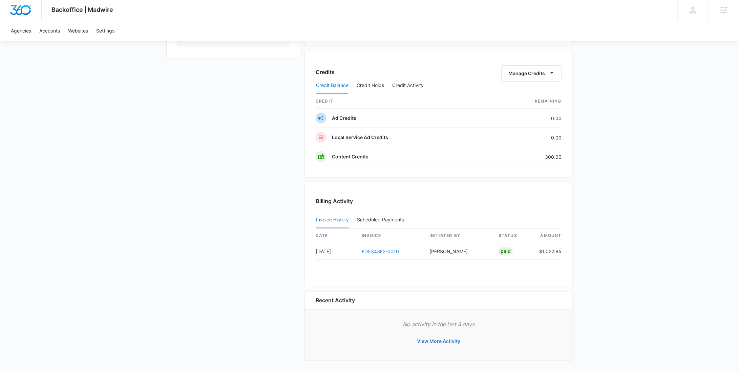
click at [439, 340] on button "View More Activity" at bounding box center [438, 342] width 57 height 16
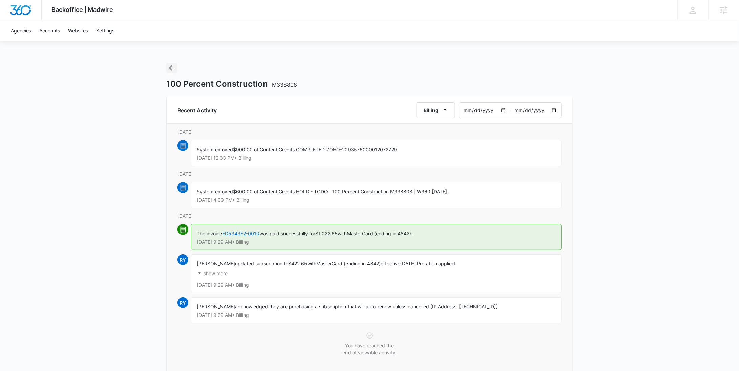
click at [168, 72] on button "Back" at bounding box center [171, 68] width 11 height 11
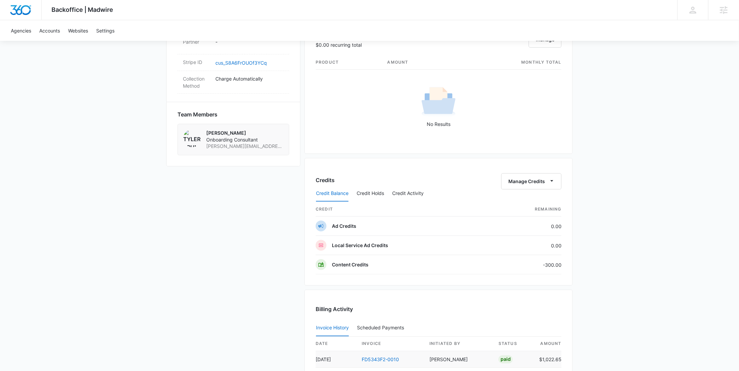
scroll to position [527, 0]
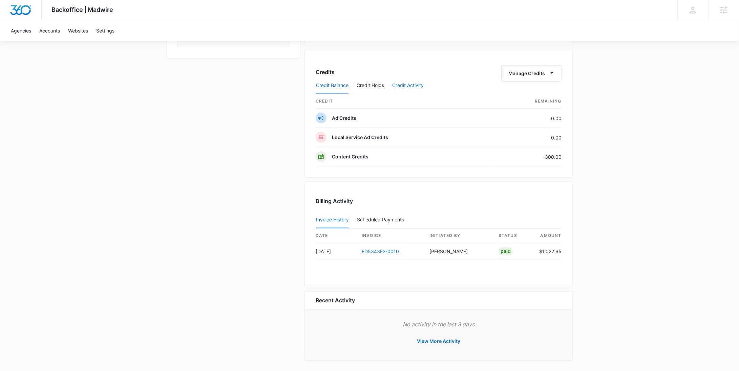
click at [400, 83] on button "Credit Activity" at bounding box center [408, 86] width 32 height 16
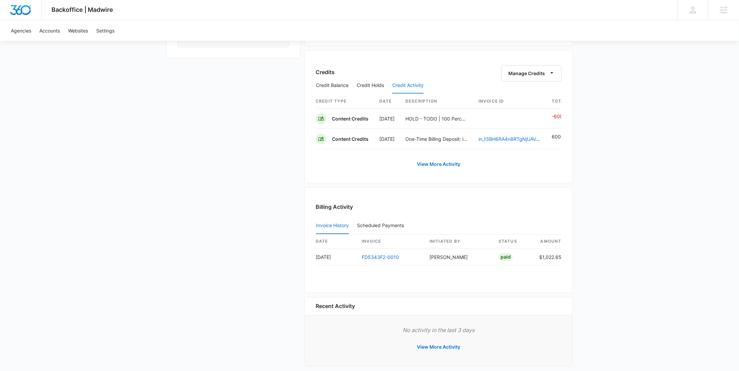
scroll to position [0, 8]
click at [454, 168] on link "View More Activity" at bounding box center [438, 164] width 57 height 16
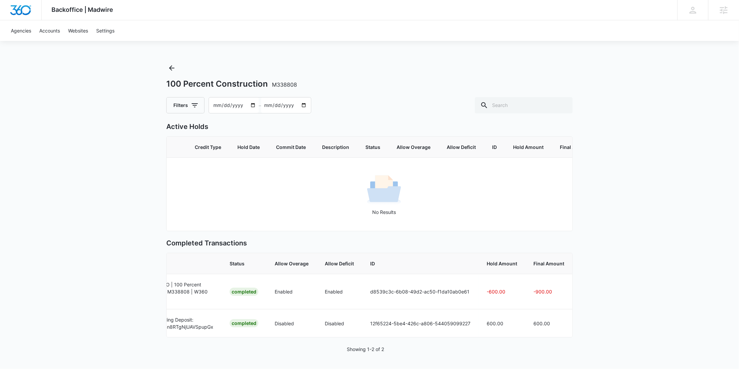
scroll to position [13, 0]
click at [175, 64] on icon "Back" at bounding box center [172, 68] width 8 height 8
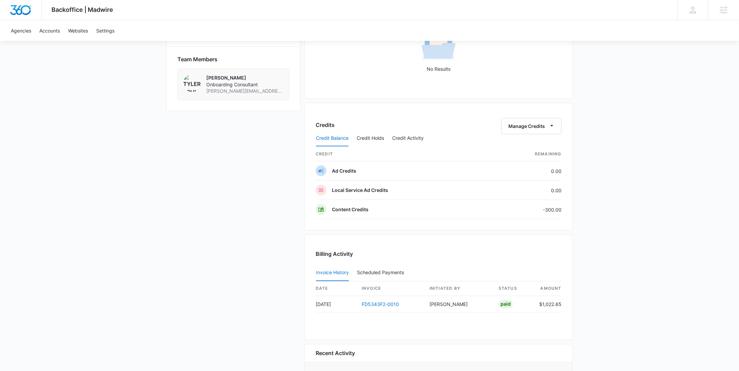
scroll to position [527, 0]
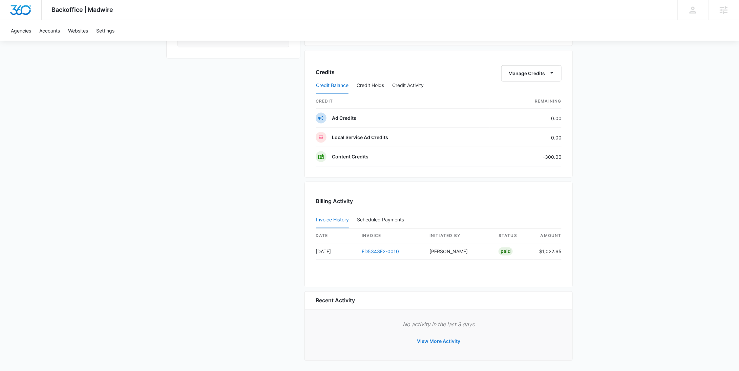
click at [441, 335] on button "View More Activity" at bounding box center [438, 342] width 57 height 16
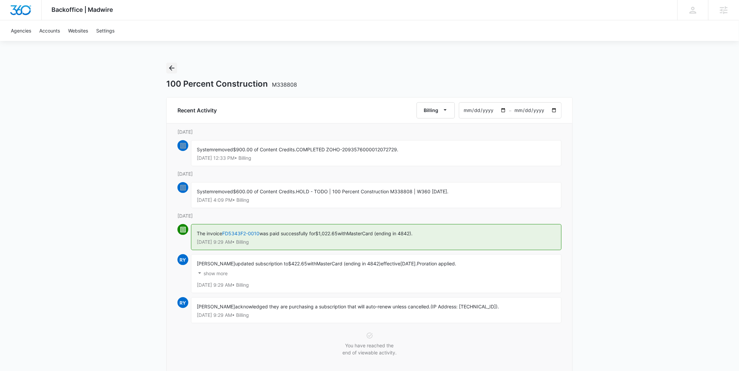
click at [169, 66] on icon "Back" at bounding box center [172, 68] width 8 height 8
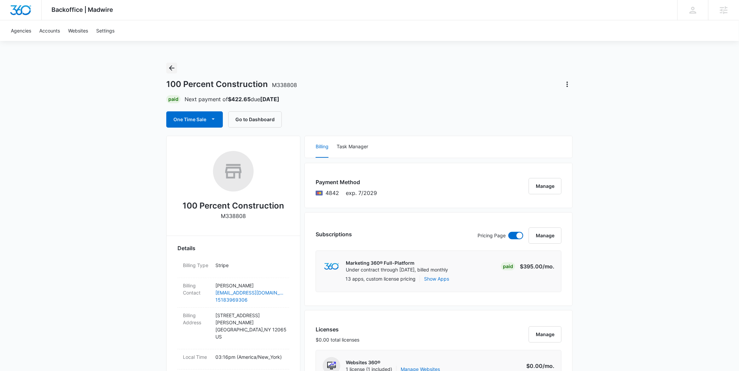
click at [169, 66] on icon "Back" at bounding box center [172, 68] width 8 height 8
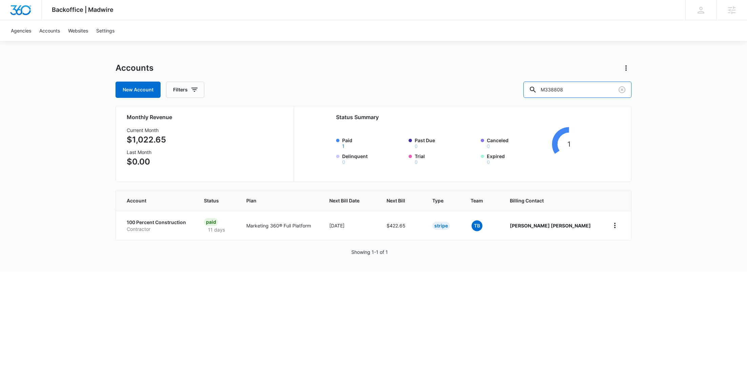
click at [521, 91] on div "New Account Filters M338808" at bounding box center [374, 90] width 516 height 16
paste input "9457"
type input "M339457"
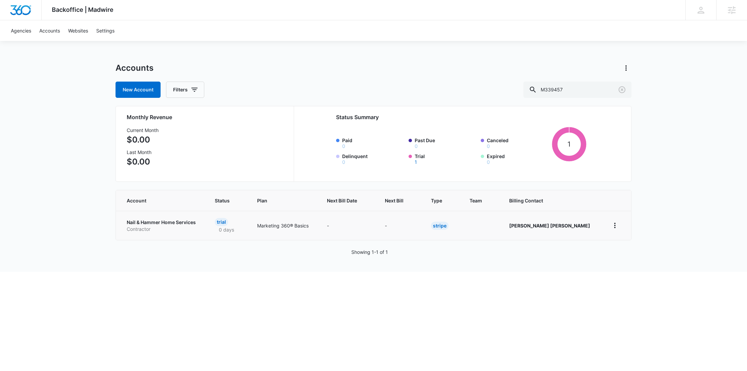
click at [171, 229] on p "Contractor" at bounding box center [163, 229] width 72 height 7
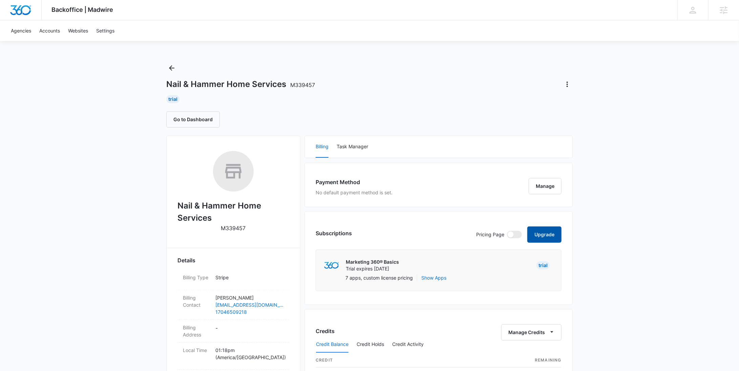
click at [533, 234] on button "Upgrade" at bounding box center [544, 235] width 34 height 16
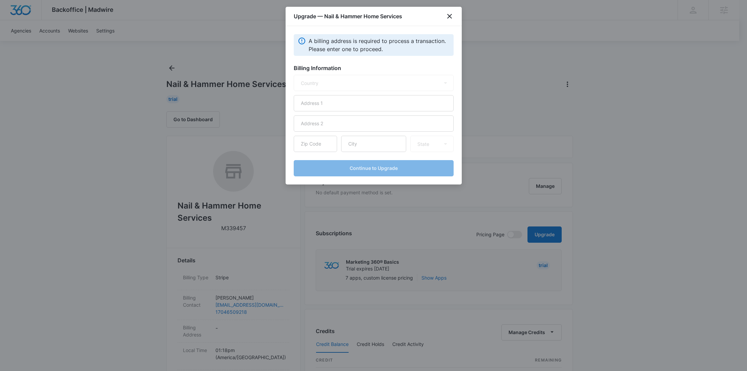
select select "US"
click at [338, 104] on input "text" at bounding box center [374, 103] width 160 height 16
paste input "[STREET_ADDRESS]"
type input "[STREET_ADDRESS]"
click at [378, 148] on input "text" at bounding box center [373, 144] width 65 height 16
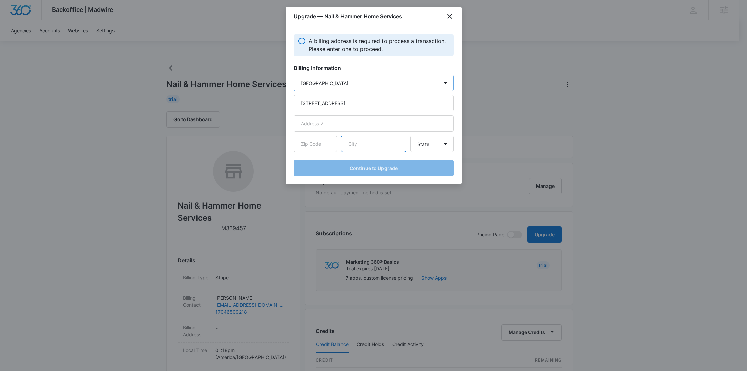
paste input "[GEOGRAPHIC_DATA]"
type input "[GEOGRAPHIC_DATA]"
drag, startPoint x: 314, startPoint y: 147, endPoint x: 367, endPoint y: 145, distance: 52.9
click at [314, 147] on input "text" at bounding box center [315, 144] width 43 height 16
paste input "28078"
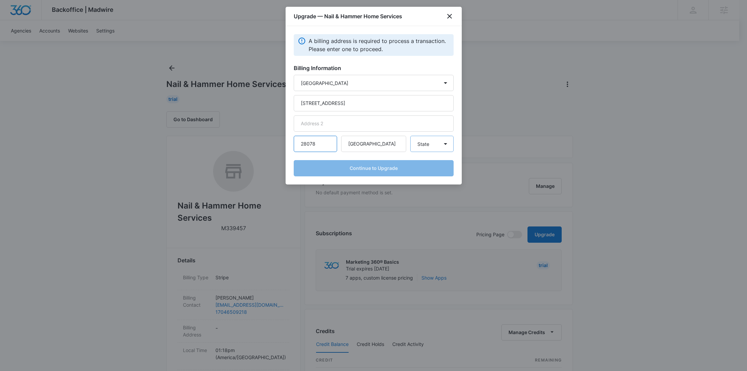
type input "28078"
click at [420, 146] on select "State Alaska Alabama Arkansas American Samoa Arizona California Colorado Connec…" at bounding box center [431, 144] width 43 height 16
select select "NC"
click at [410, 136] on select "State Alaska Alabama Arkansas American Samoa Arizona California Colorado Connec…" at bounding box center [431, 144] width 43 height 16
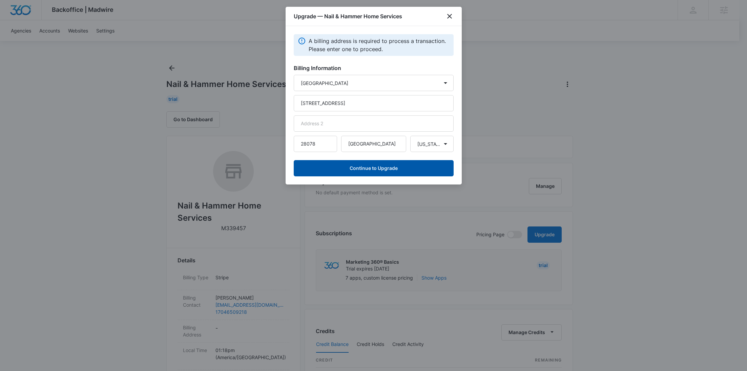
click at [374, 166] on button "Continue to Upgrade" at bounding box center [374, 168] width 160 height 16
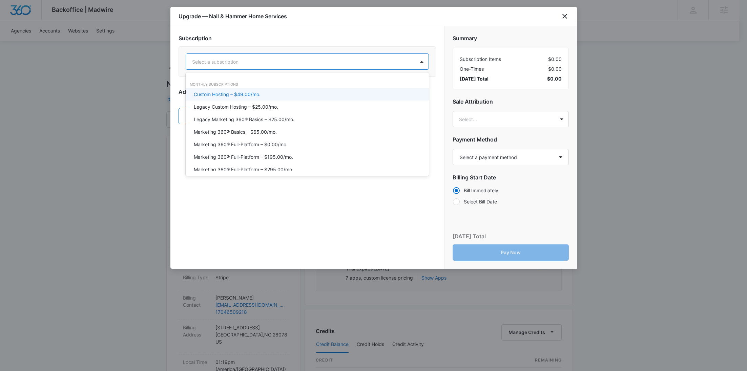
click at [329, 66] on div "Select a subscription" at bounding box center [300, 61] width 229 height 15
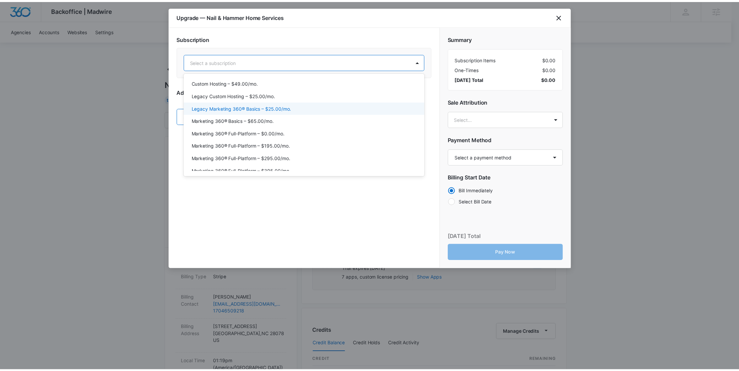
scroll to position [31, 0]
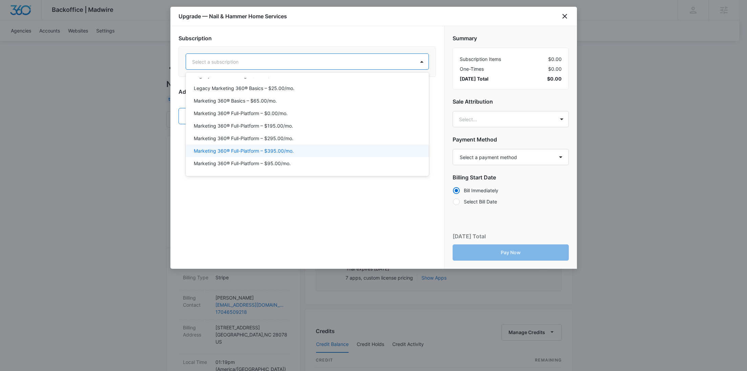
click at [295, 147] on div "Marketing 360® Full-Platform – $395.00/mo." at bounding box center [307, 150] width 226 height 7
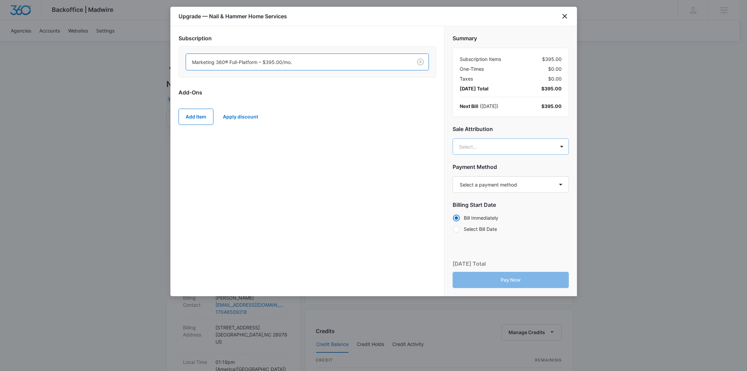
click at [497, 146] on body "Backoffice | Madwire Apps Settings RY Rochelle Young rochelle.young@madwire.com…" at bounding box center [373, 336] width 747 height 673
paste input "Zochniak"
type input "Zochniak"
click at [484, 205] on p "justin.zochniak@madwire.com" at bounding box center [509, 212] width 99 height 14
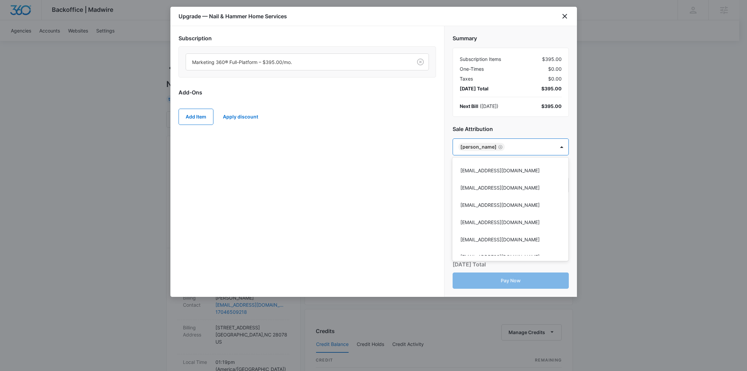
click at [384, 178] on div at bounding box center [373, 185] width 747 height 371
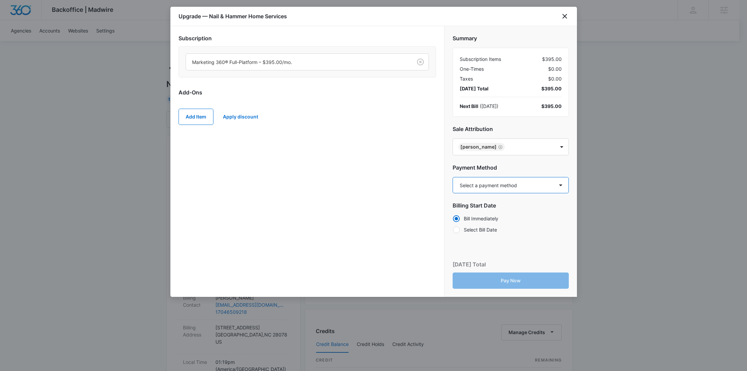
click at [501, 185] on select "Select a payment method Visa ending in 8175 New payment method Monthly invoice" at bounding box center [511, 185] width 116 height 16
select select "pm_1SFJjsA4n8RTgNjUKprQmp0g"
click at [453, 177] on select "Select a payment method Visa ending in 8175 New payment method Monthly invoice" at bounding box center [511, 185] width 116 height 16
click at [502, 281] on button "Pay Now" at bounding box center [511, 281] width 116 height 16
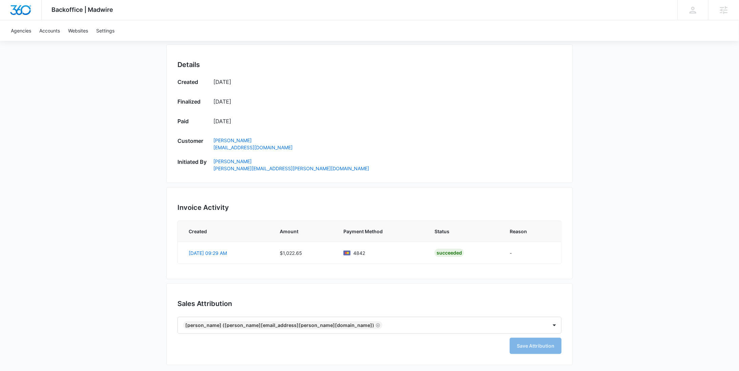
scroll to position [129, 0]
